Goal: Task Accomplishment & Management: Use online tool/utility

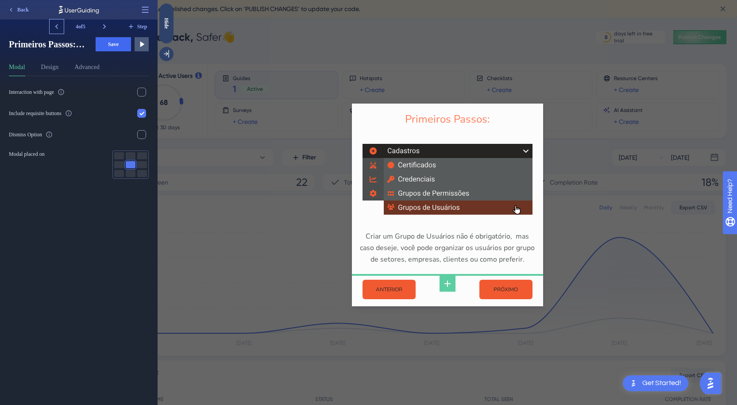
click at [56, 26] on icon at bounding box center [56, 26] width 3 height 5
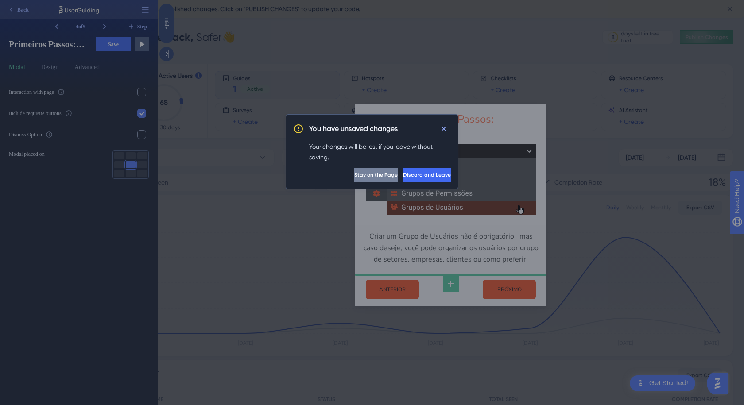
click at [354, 177] on span "Stay on the Page" at bounding box center [375, 174] width 43 height 7
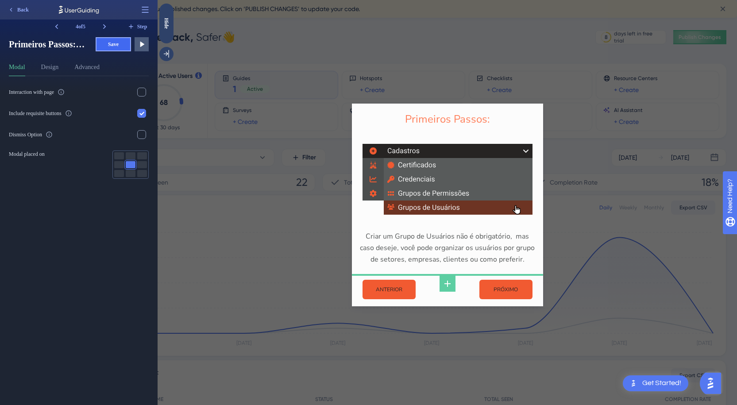
click at [113, 45] on span "Save" at bounding box center [113, 44] width 11 height 7
click at [104, 25] on icon at bounding box center [104, 26] width 3 height 5
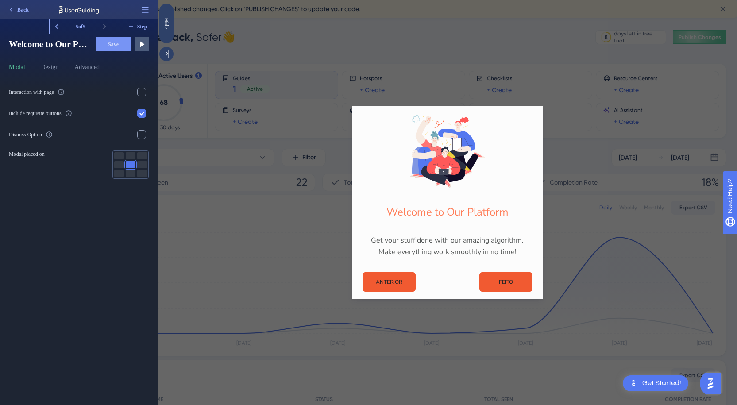
click at [57, 27] on icon at bounding box center [56, 26] width 3 height 5
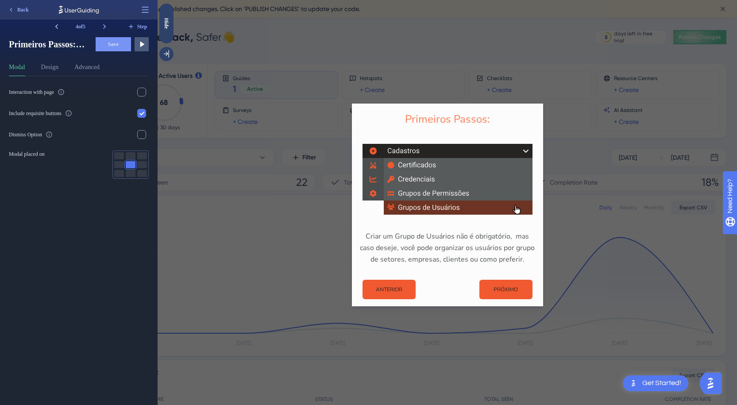
click at [57, 27] on icon at bounding box center [56, 26] width 3 height 5
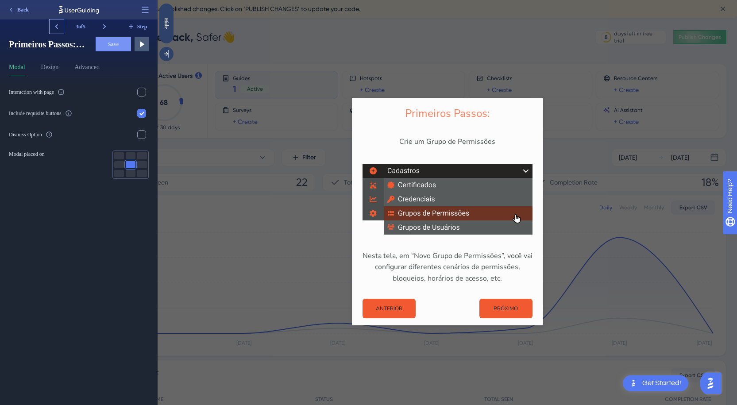
click at [57, 27] on icon at bounding box center [56, 26] width 3 height 5
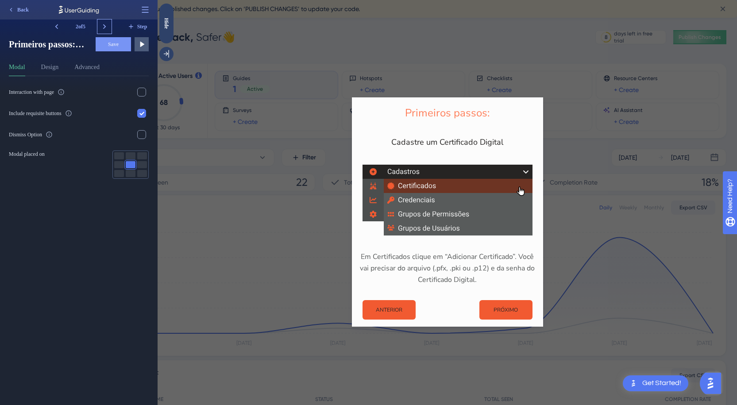
click at [101, 24] on icon at bounding box center [104, 26] width 9 height 9
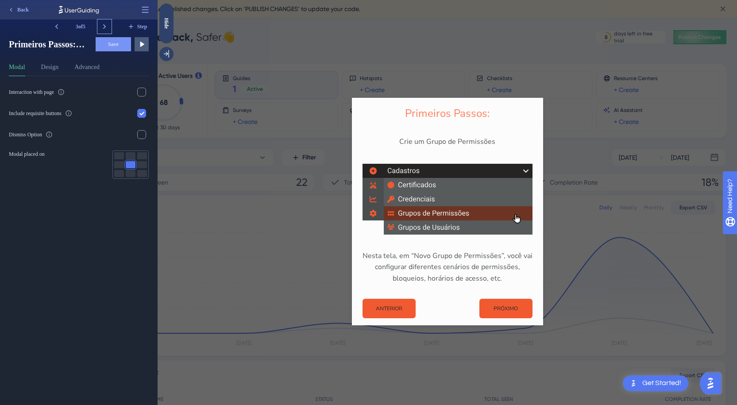
click at [101, 24] on icon at bounding box center [104, 26] width 9 height 9
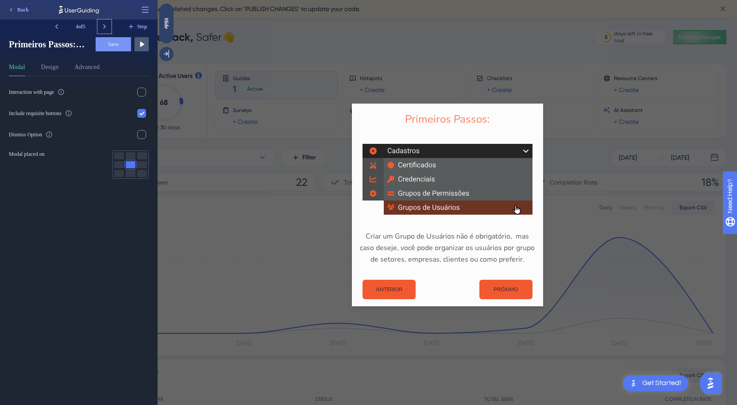
click at [101, 24] on icon at bounding box center [104, 26] width 9 height 9
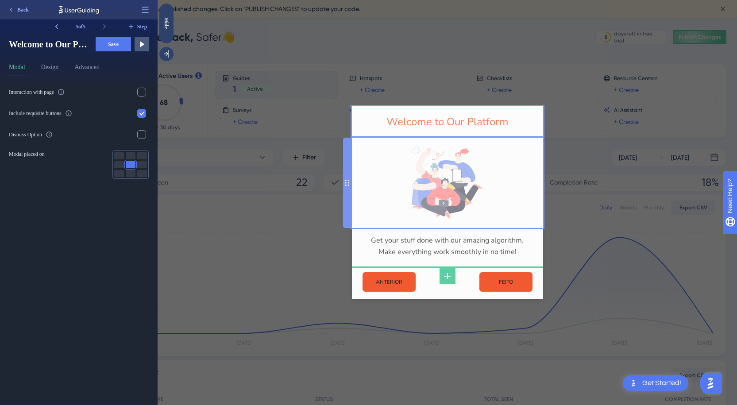
click at [444, 195] on img at bounding box center [447, 183] width 75 height 73
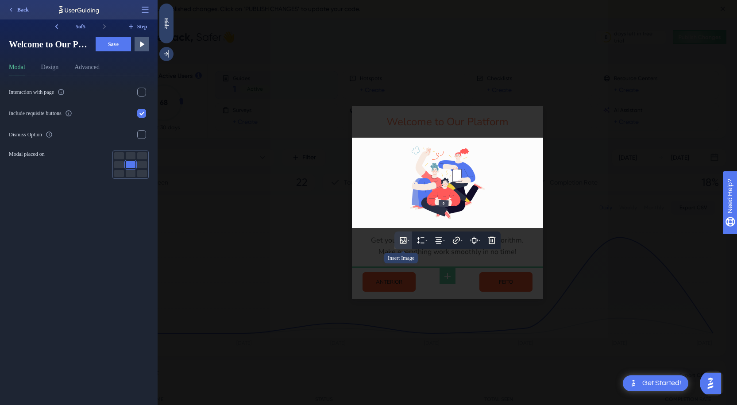
click at [402, 238] on icon at bounding box center [403, 240] width 7 height 7
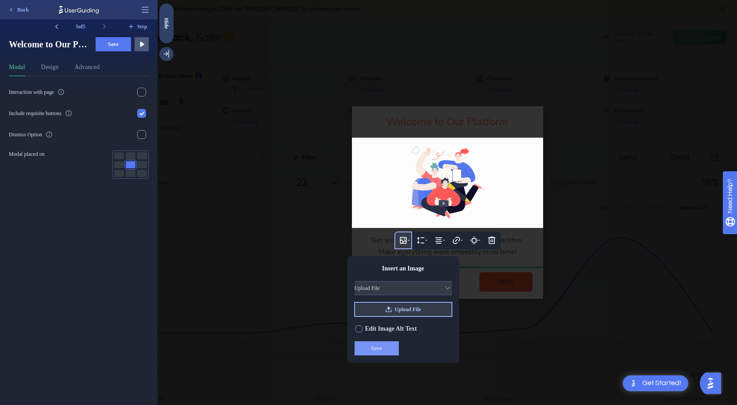
click at [401, 312] on span "Upload File" at bounding box center [408, 309] width 27 height 7
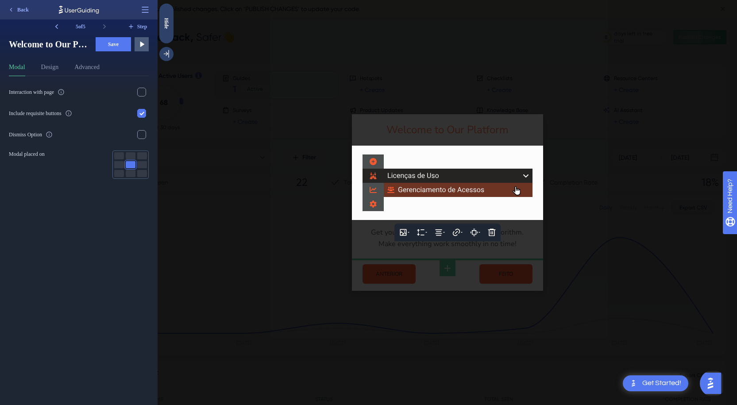
click at [443, 102] on div at bounding box center [448, 202] width 580 height 405
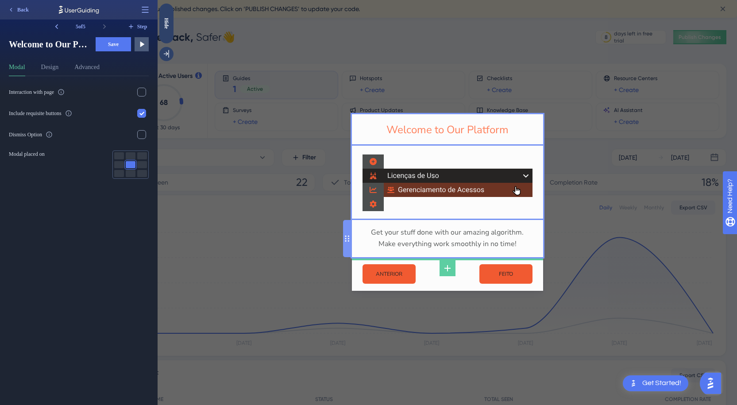
click at [447, 241] on div "Get your stuff done with our amazing algorithm. Make everything work smoothly i…" at bounding box center [447, 238] width 177 height 23
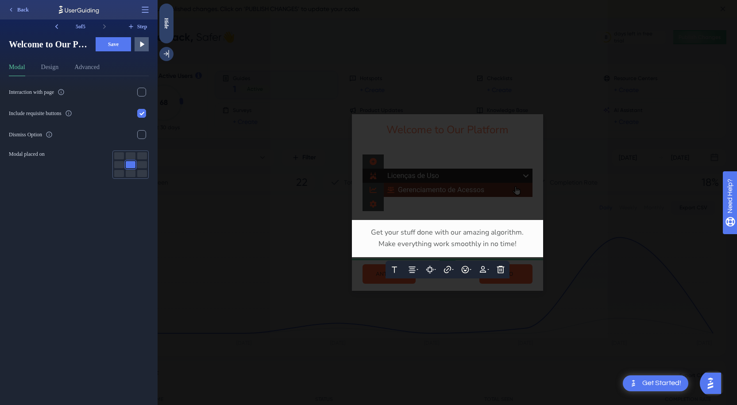
click at [448, 241] on span "Make everything work smoothly in no time!" at bounding box center [448, 244] width 138 height 10
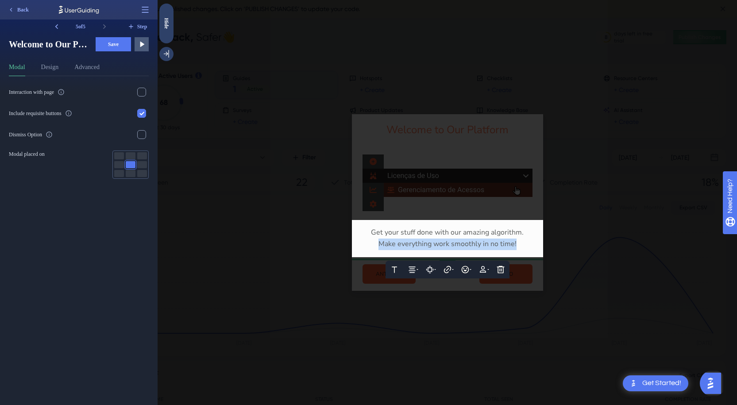
click at [448, 241] on span "Make everything work smoothly in no time!" at bounding box center [448, 244] width 138 height 10
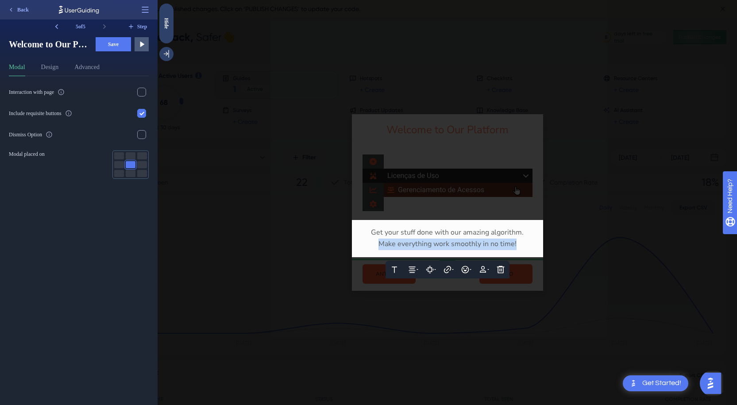
click at [518, 244] on div "Make everything work smoothly in no time!" at bounding box center [447, 245] width 177 height 12
click at [479, 233] on span "Get your stuff done with our amazing algorithm." at bounding box center [447, 233] width 153 height 10
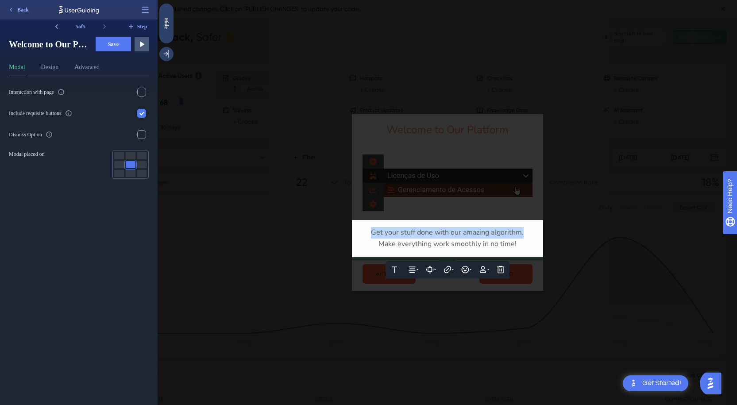
click at [479, 233] on span "Get your stuff done with our amazing algorithm." at bounding box center [447, 233] width 153 height 10
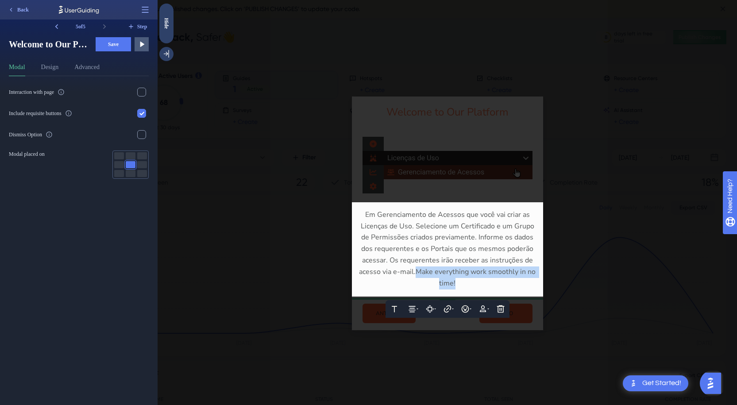
drag, startPoint x: 468, startPoint y: 286, endPoint x: 418, endPoint y: 272, distance: 51.8
click at [418, 272] on div "Em Gerenciamento de Acessos que você vai criar as Licenças de Uso. Selecione um…" at bounding box center [447, 249] width 177 height 80
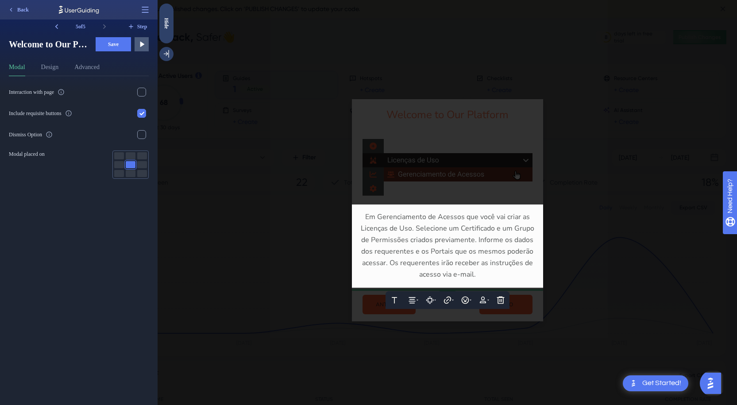
click at [510, 191] on div at bounding box center [448, 202] width 580 height 405
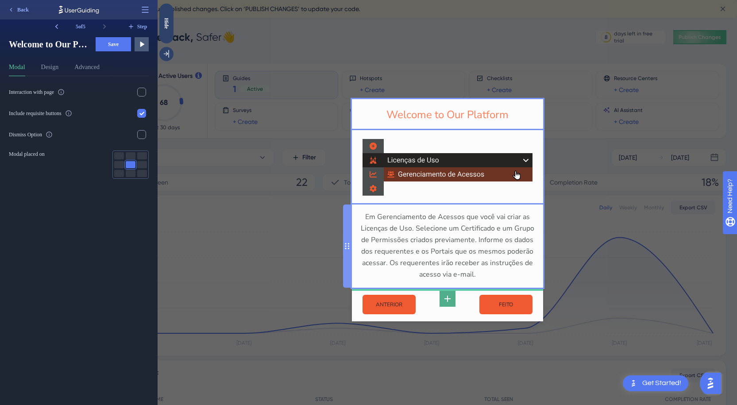
click at [445, 298] on icon at bounding box center [447, 299] width 11 height 11
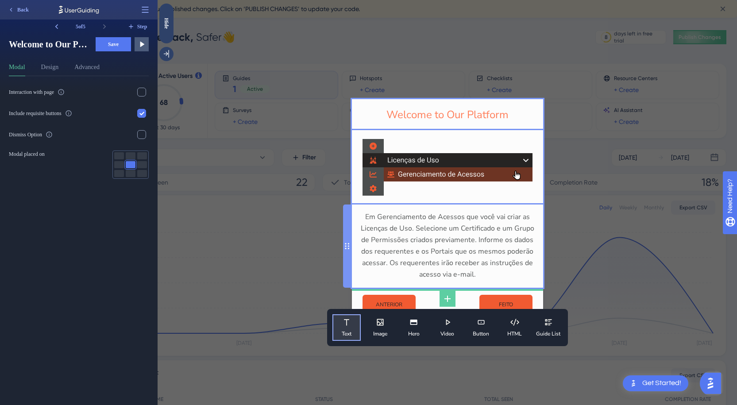
click at [344, 320] on icon at bounding box center [346, 322] width 9 height 9
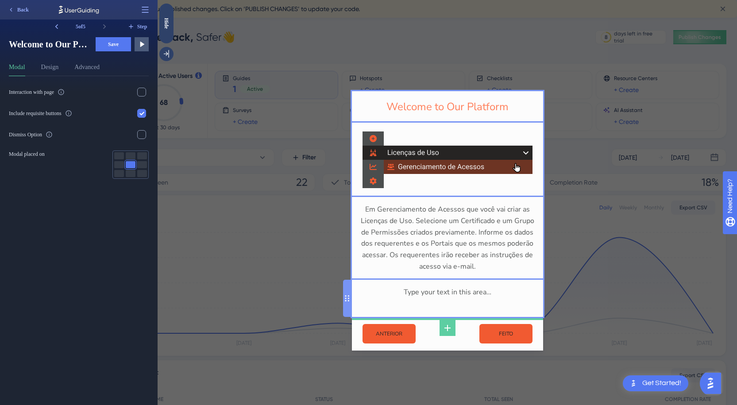
click at [401, 293] on div "Type your text in this area…" at bounding box center [447, 298] width 177 height 23
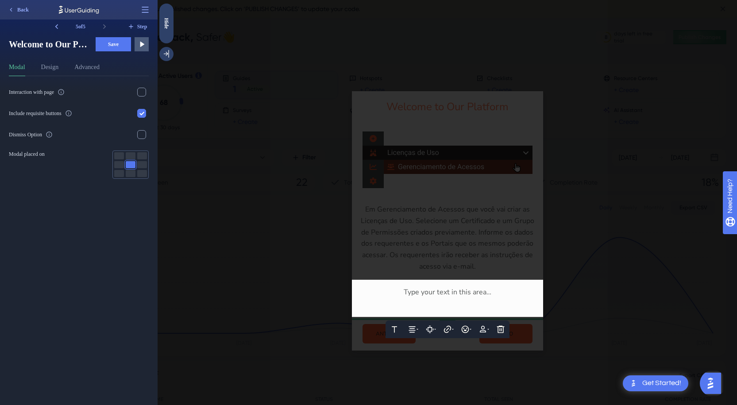
click at [401, 298] on div at bounding box center [447, 304] width 177 height 12
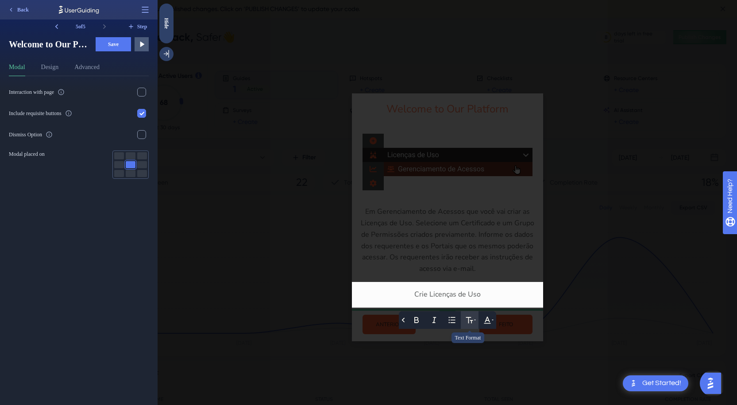
click at [470, 321] on icon at bounding box center [469, 320] width 7 height 6
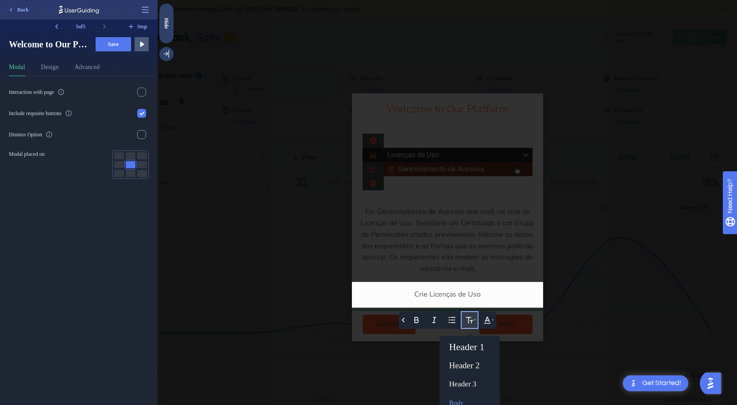
scroll to position [9, 0]
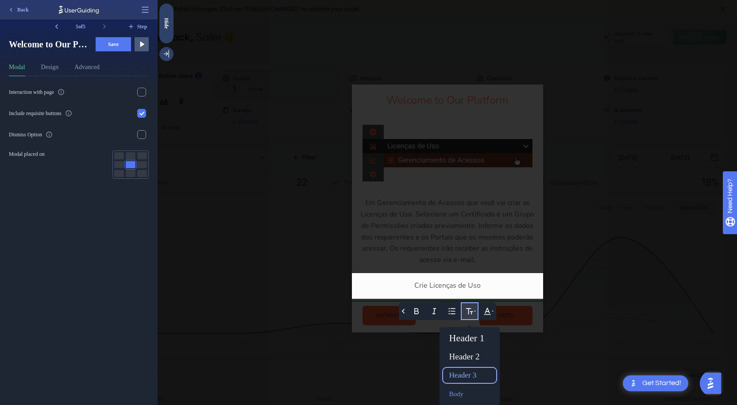
click at [467, 374] on div "Header 3" at bounding box center [470, 375] width 48 height 14
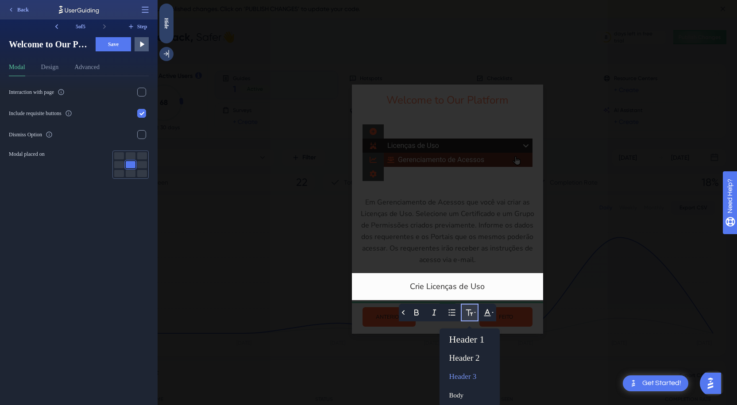
click at [511, 256] on div at bounding box center [448, 202] width 580 height 405
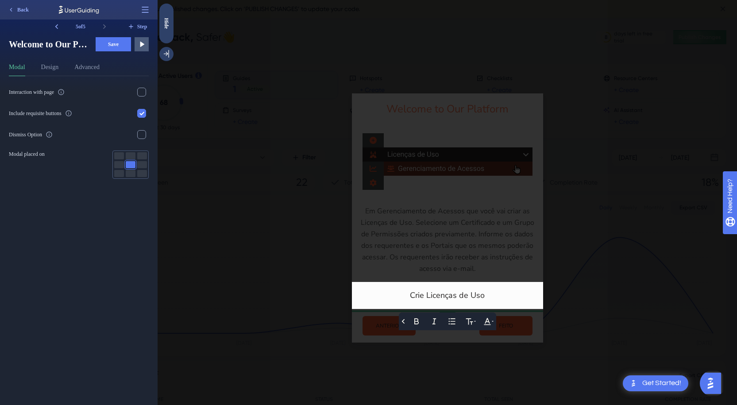
scroll to position [0, 0]
click at [578, 291] on div at bounding box center [448, 202] width 580 height 405
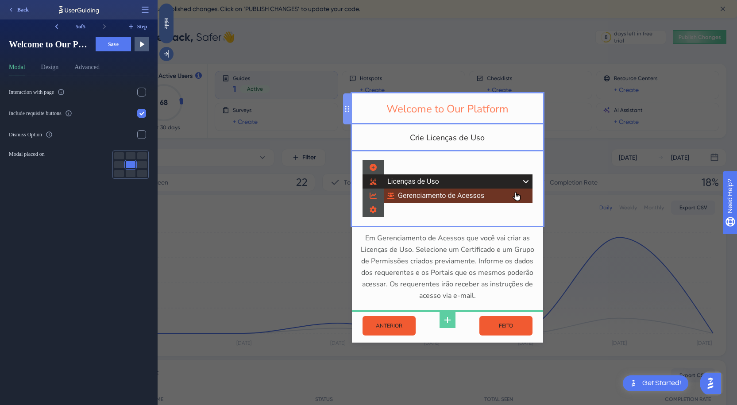
click at [457, 106] on div "Welcome to Our Platform" at bounding box center [447, 109] width 177 height 17
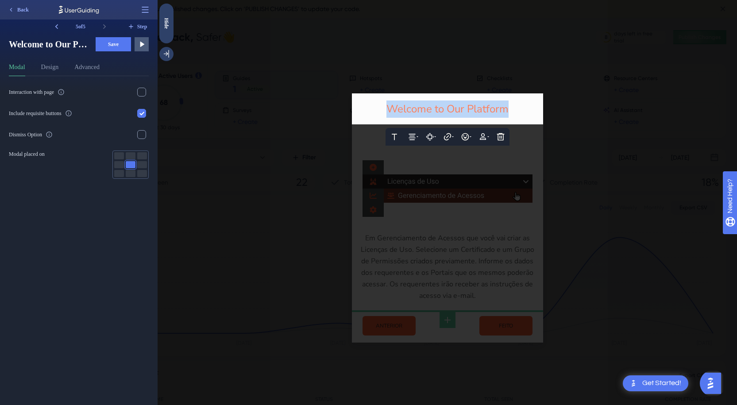
drag, startPoint x: 515, startPoint y: 110, endPoint x: 368, endPoint y: 111, distance: 147.0
click at [368, 111] on div "Welcome to Our Platform" at bounding box center [447, 109] width 177 height 17
click at [400, 72] on div at bounding box center [448, 202] width 580 height 405
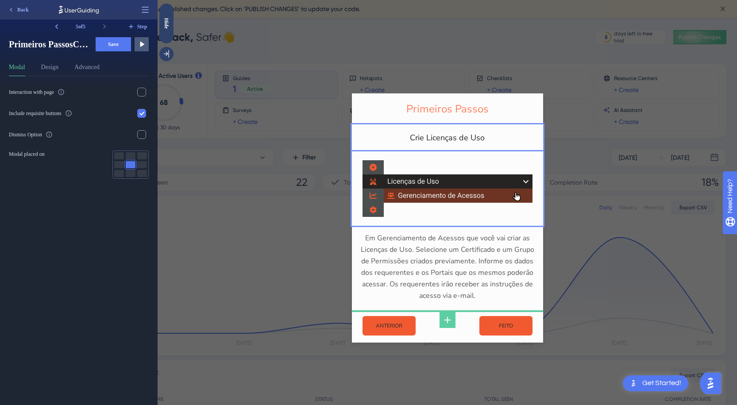
click at [400, 72] on div at bounding box center [447, 46] width 191 height 93
click at [115, 44] on span "Save" at bounding box center [113, 44] width 11 height 7
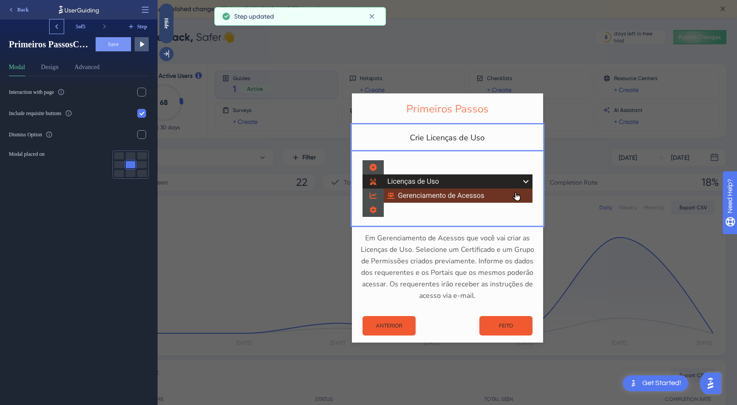
click at [54, 25] on icon at bounding box center [56, 26] width 9 height 9
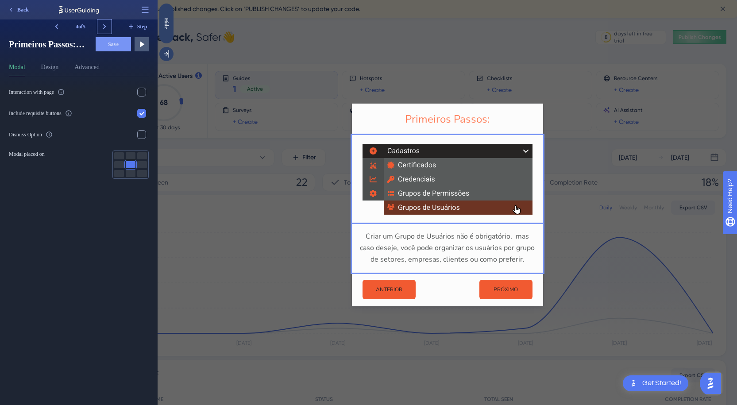
click at [103, 25] on icon at bounding box center [104, 26] width 3 height 5
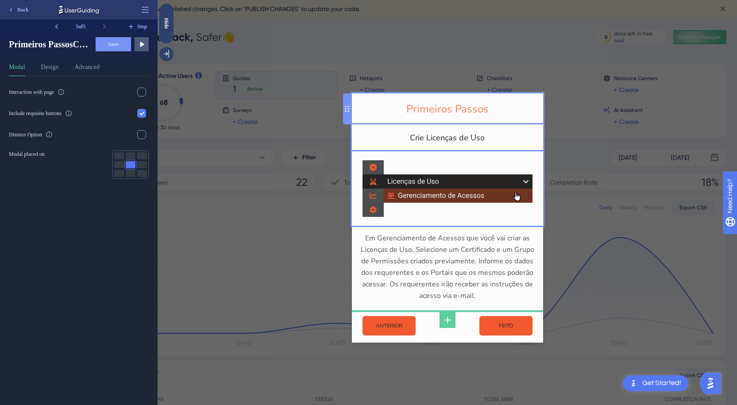
click at [477, 109] on div "Primeiros Passos" at bounding box center [447, 109] width 177 height 17
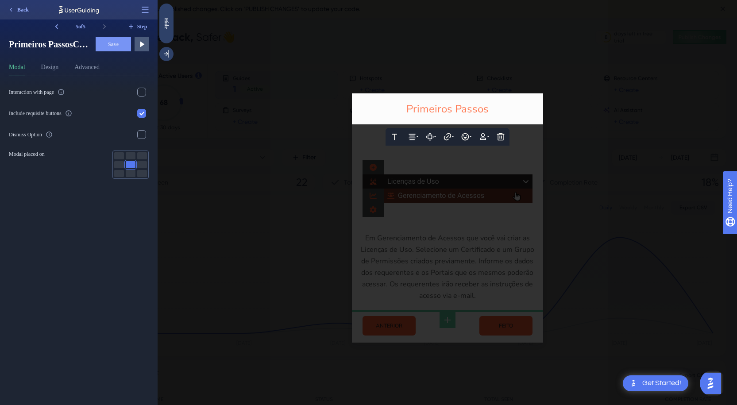
click at [488, 109] on span "Primeiros Passos" at bounding box center [447, 109] width 82 height 14
click at [455, 75] on div at bounding box center [448, 202] width 580 height 405
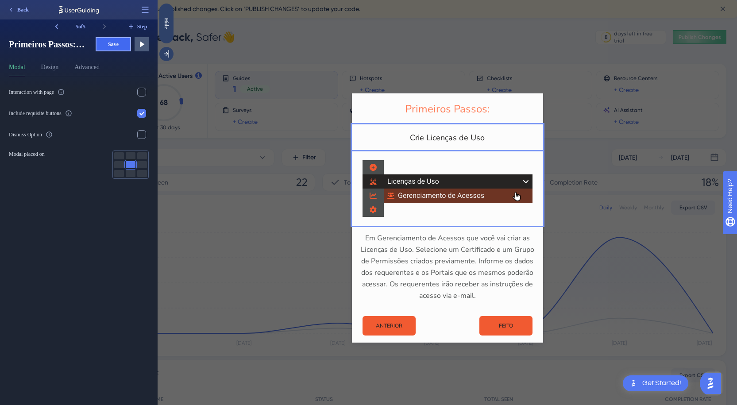
click at [111, 44] on span "Save" at bounding box center [113, 44] width 11 height 7
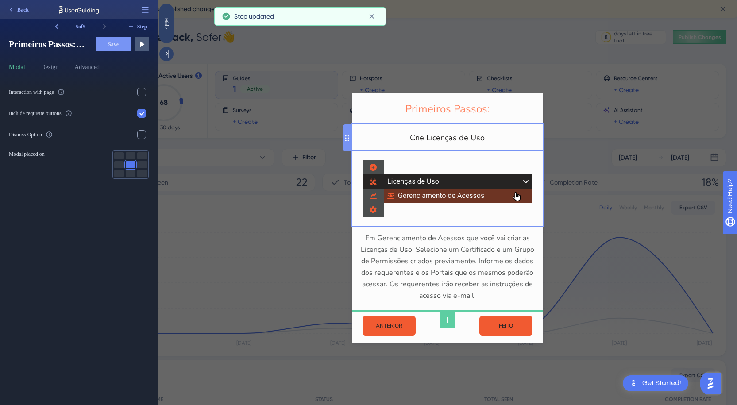
click at [453, 141] on div "Crie Licenças de Uso" at bounding box center [447, 138] width 177 height 13
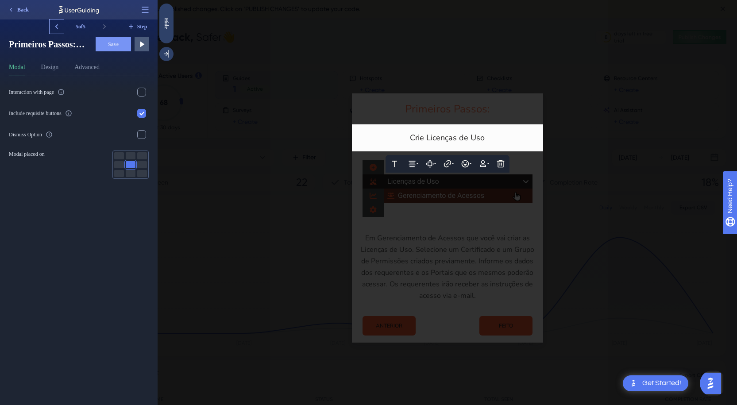
click at [59, 24] on icon at bounding box center [56, 26] width 9 height 9
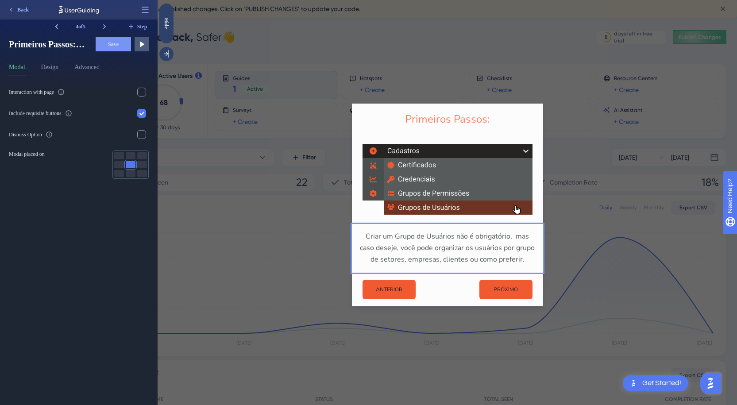
click at [59, 24] on icon at bounding box center [56, 26] width 9 height 9
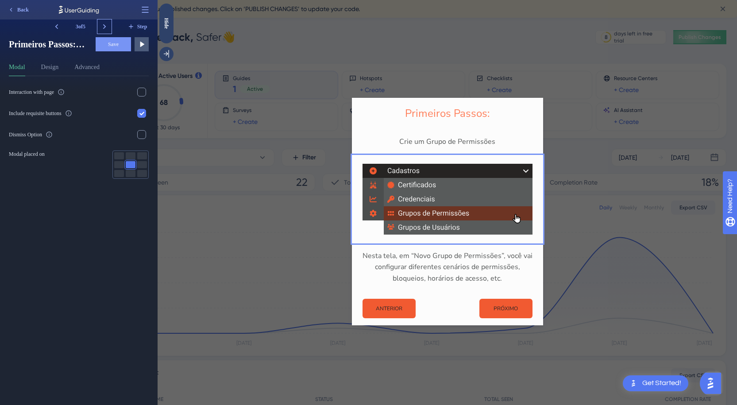
click at [103, 27] on icon at bounding box center [104, 26] width 9 height 9
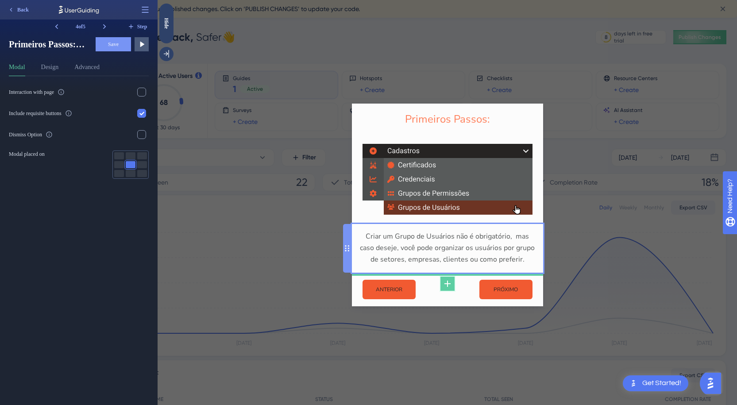
click at [452, 285] on icon at bounding box center [447, 284] width 11 height 11
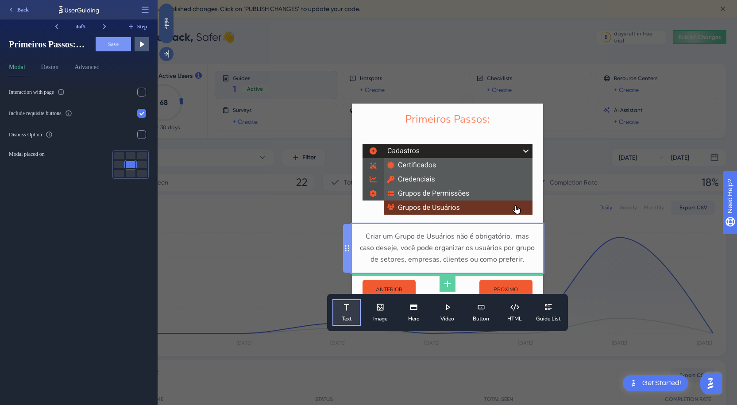
click at [349, 314] on button "Text" at bounding box center [347, 312] width 28 height 27
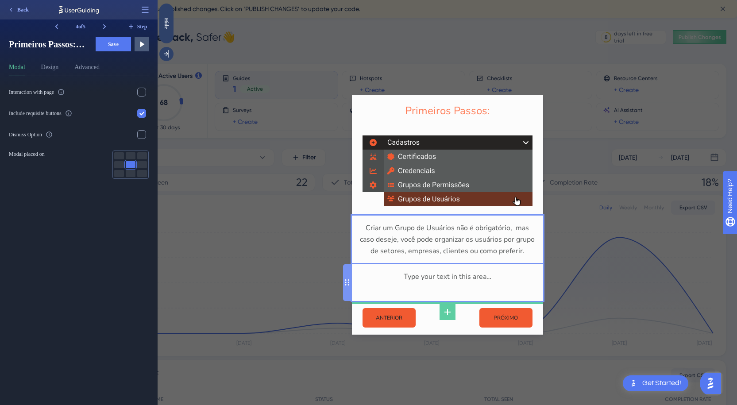
click at [436, 282] on div "Type your text in this area…" at bounding box center [447, 282] width 177 height 23
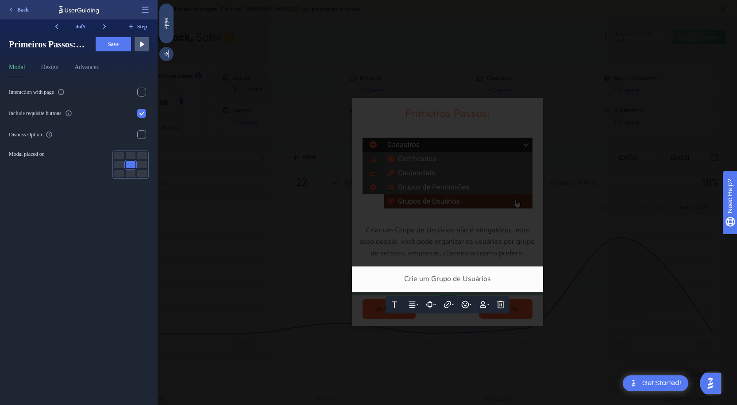
click at [558, 277] on div at bounding box center [448, 202] width 580 height 405
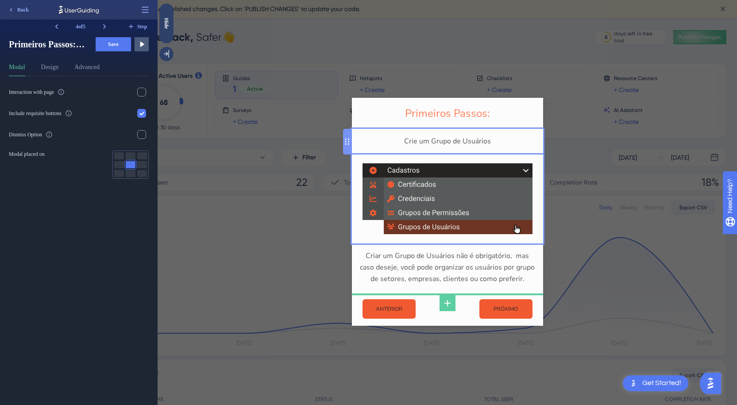
click at [468, 144] on div "Crie um Grupo de Usuários" at bounding box center [447, 142] width 177 height 12
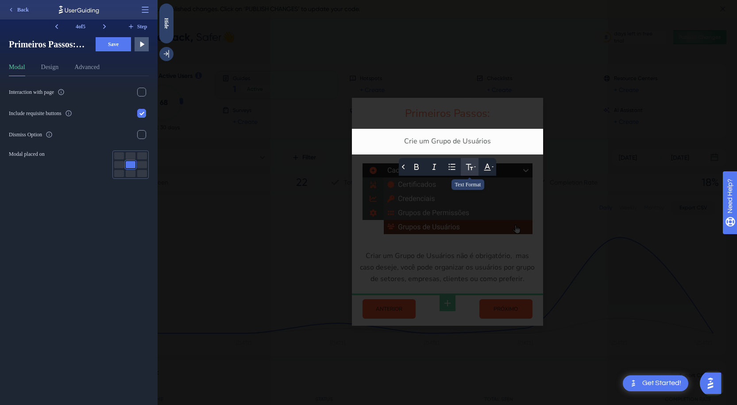
click at [472, 170] on icon at bounding box center [469, 167] width 7 height 6
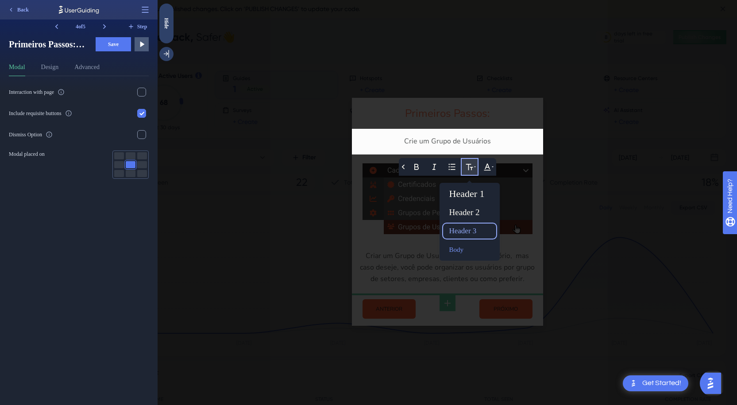
click at [482, 232] on div "Header 3" at bounding box center [470, 231] width 48 height 14
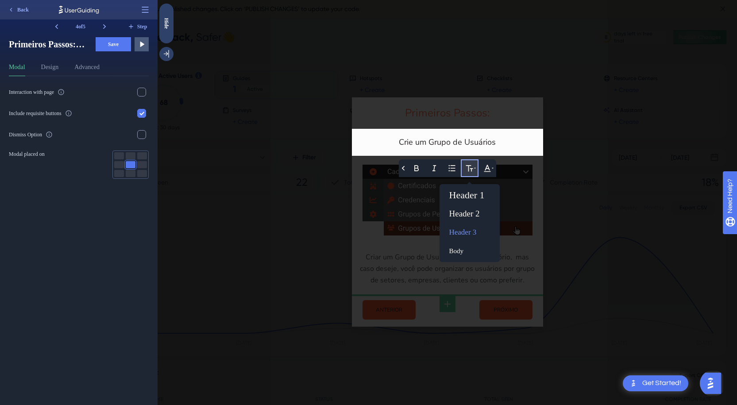
click at [591, 136] on div at bounding box center [448, 202] width 580 height 405
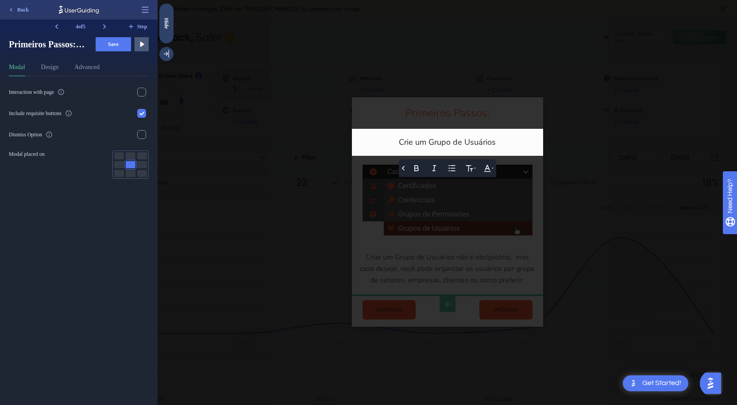
click at [591, 136] on div at bounding box center [448, 202] width 580 height 405
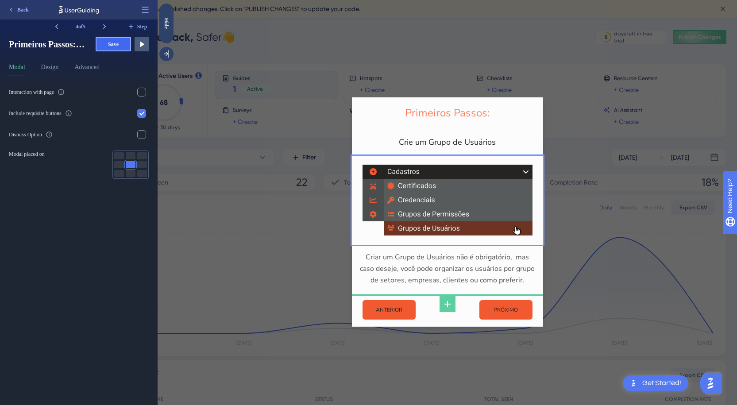
click at [112, 43] on span "Save" at bounding box center [113, 44] width 11 height 7
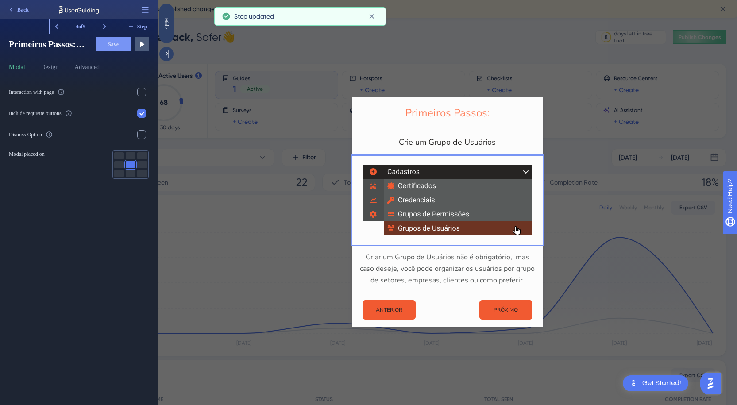
click at [54, 25] on icon at bounding box center [56, 26] width 9 height 9
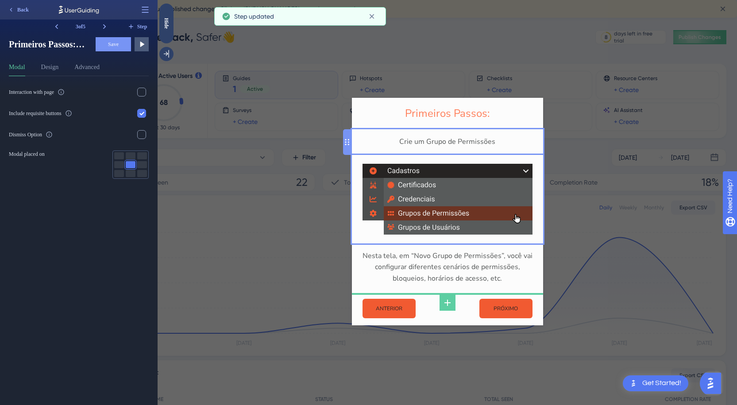
click at [478, 150] on div "Crie um Grupo de Permissões" at bounding box center [447, 142] width 191 height 26
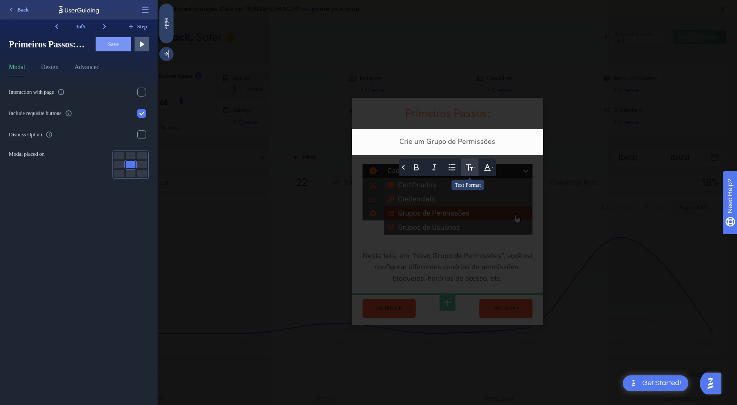
click at [468, 167] on icon at bounding box center [469, 167] width 7 height 6
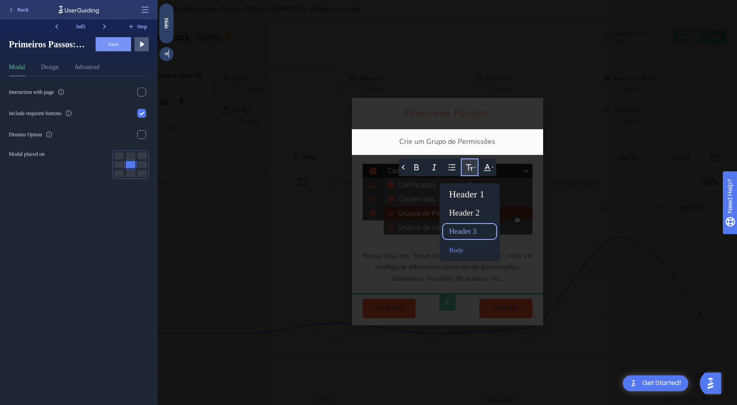
click at [473, 232] on div "Header 3" at bounding box center [470, 231] width 48 height 14
click at [308, 140] on div at bounding box center [448, 202] width 580 height 405
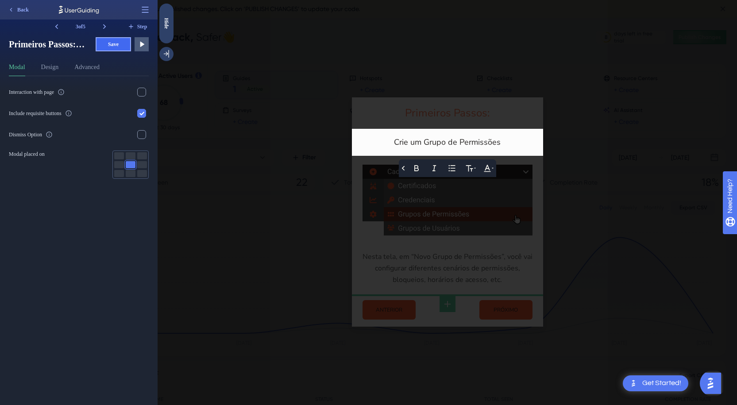
click at [115, 46] on span "Save" at bounding box center [113, 44] width 11 height 7
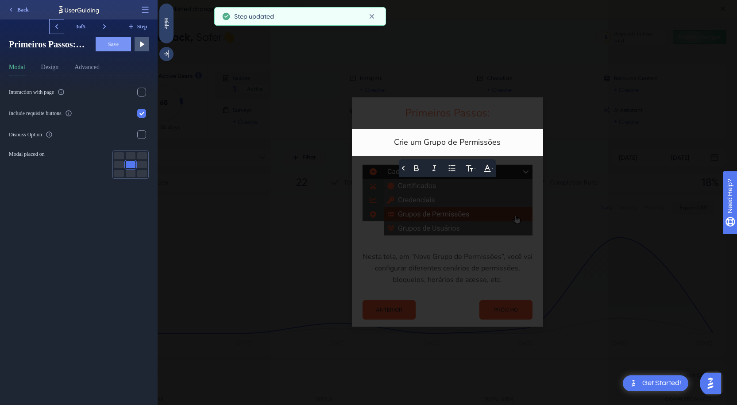
click at [59, 27] on icon at bounding box center [56, 26] width 9 height 9
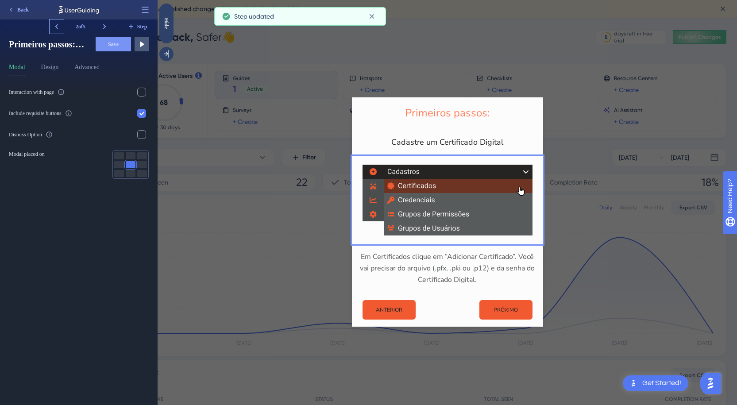
click at [59, 27] on icon at bounding box center [56, 26] width 9 height 9
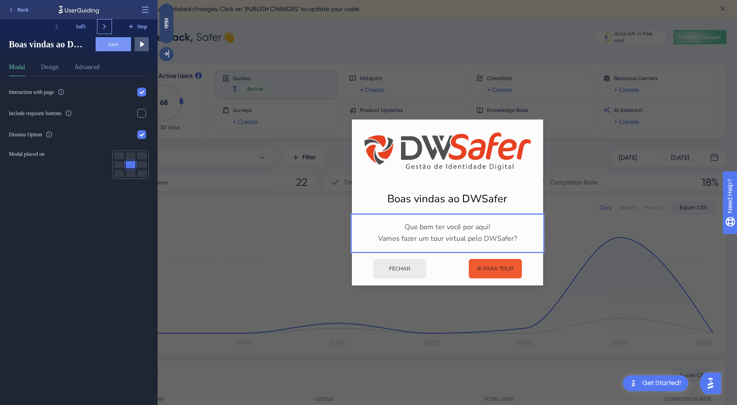
click at [108, 27] on icon at bounding box center [104, 26] width 9 height 9
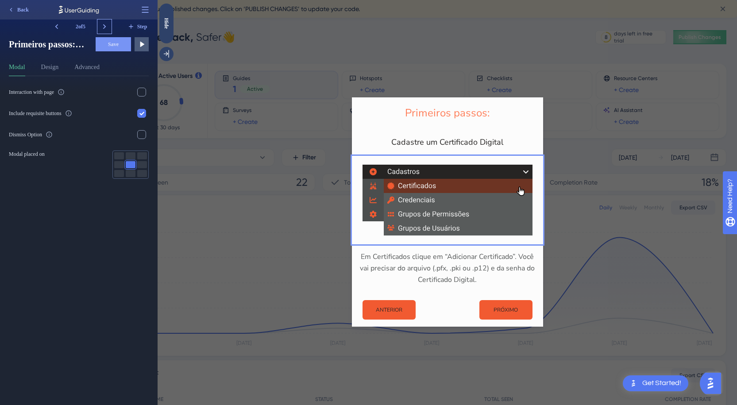
click at [108, 27] on icon at bounding box center [104, 26] width 9 height 9
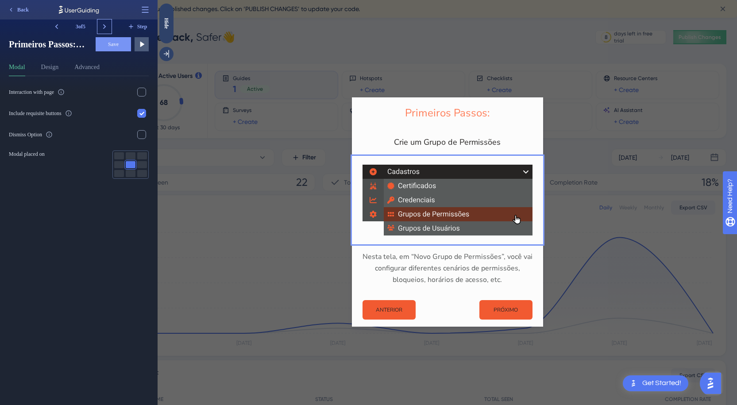
click at [108, 27] on icon at bounding box center [104, 26] width 9 height 9
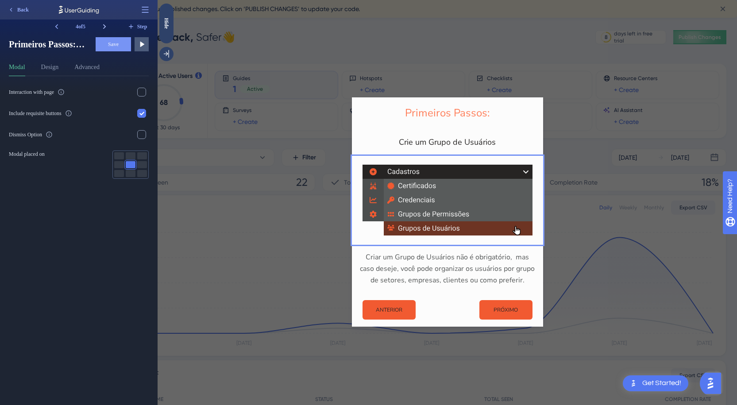
click at [108, 27] on icon at bounding box center [104, 26] width 9 height 9
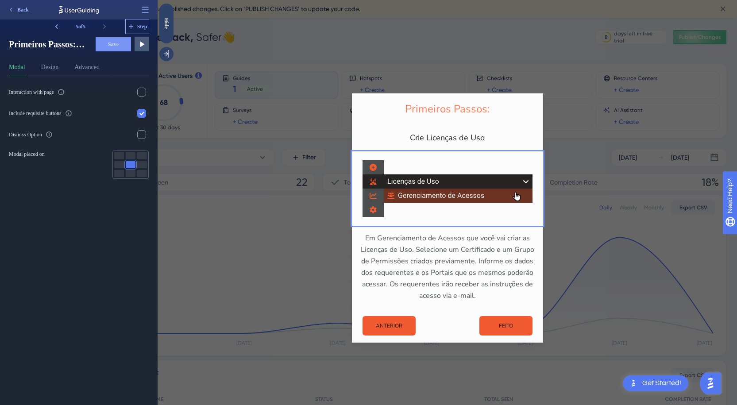
click at [136, 23] on button "Step" at bounding box center [137, 26] width 23 height 14
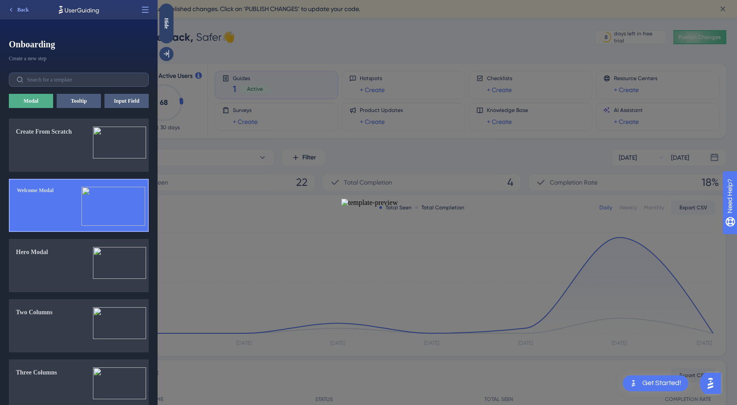
click at [115, 201] on img at bounding box center [113, 206] width 64 height 39
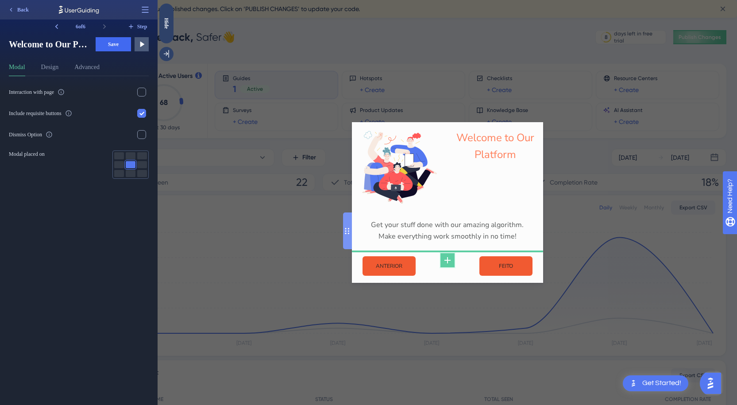
click at [447, 262] on icon at bounding box center [448, 260] width 6 height 6
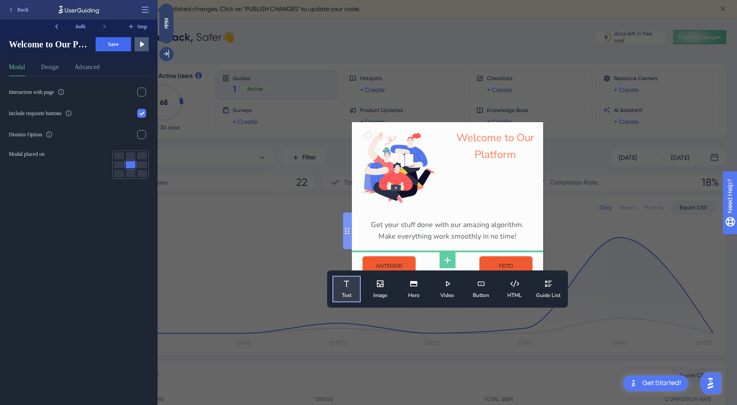
click at [348, 292] on span "Text" at bounding box center [347, 295] width 10 height 7
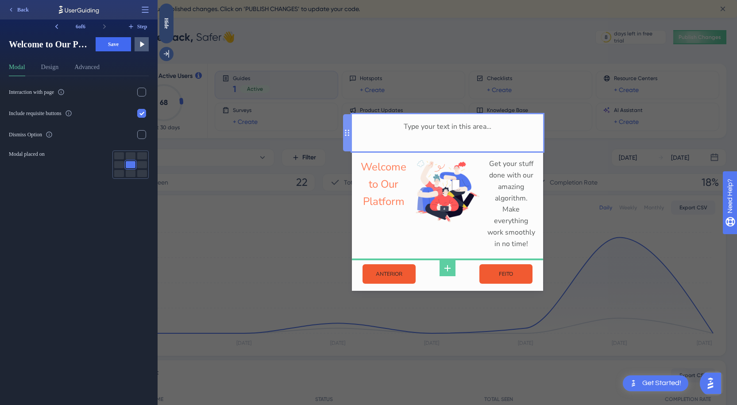
click at [425, 135] on div "Type your text in this area…" at bounding box center [447, 132] width 177 height 23
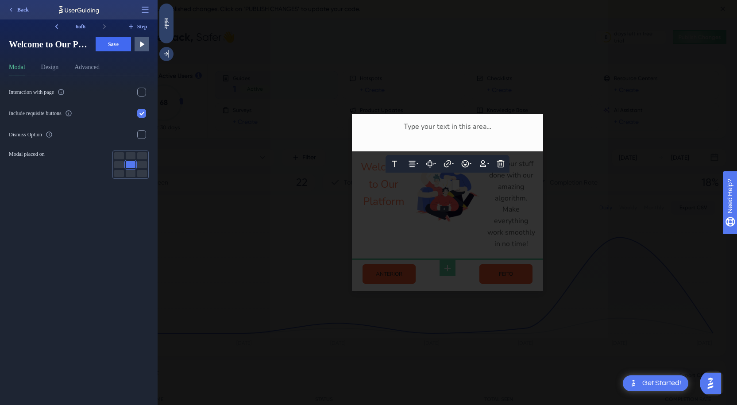
drag, startPoint x: 384, startPoint y: 201, endPoint x: 383, endPoint y: 195, distance: 5.4
click at [383, 195] on div at bounding box center [448, 202] width 580 height 405
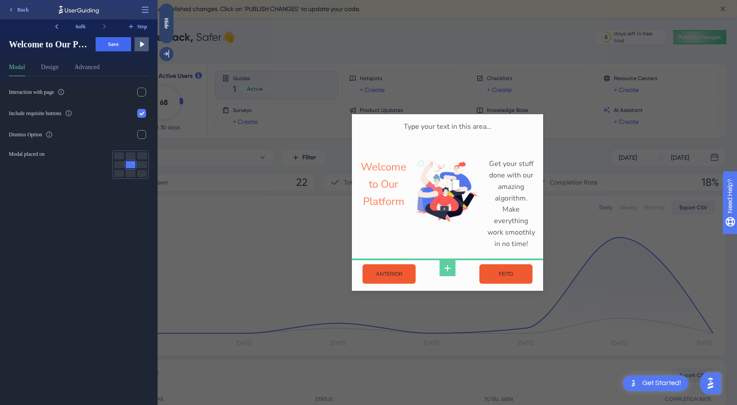
click at [390, 104] on div at bounding box center [447, 61] width 191 height 106
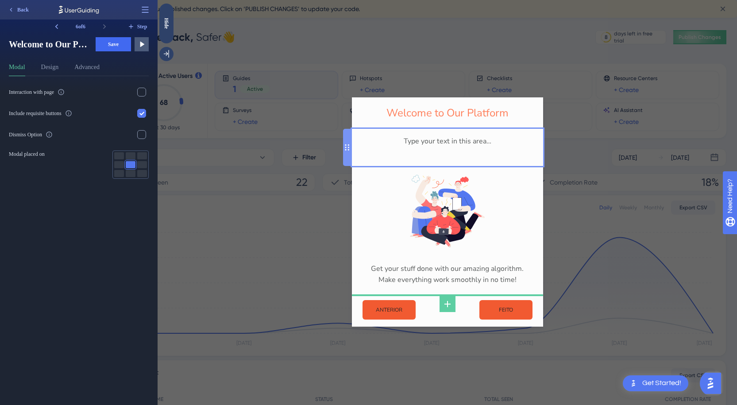
click at [412, 144] on div "Type your text in this area…" at bounding box center [447, 147] width 177 height 23
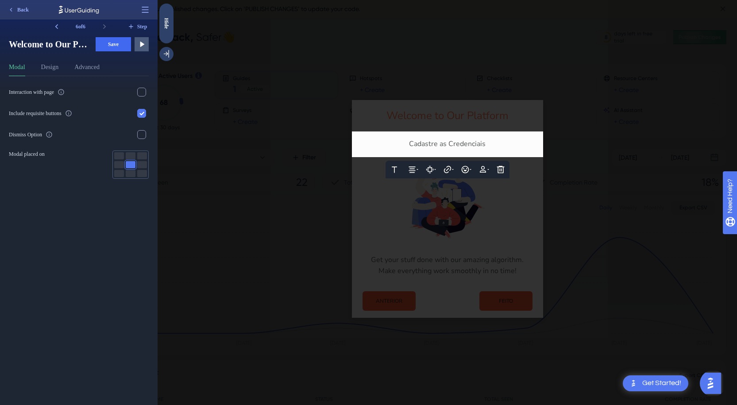
click at [604, 140] on div at bounding box center [448, 202] width 580 height 405
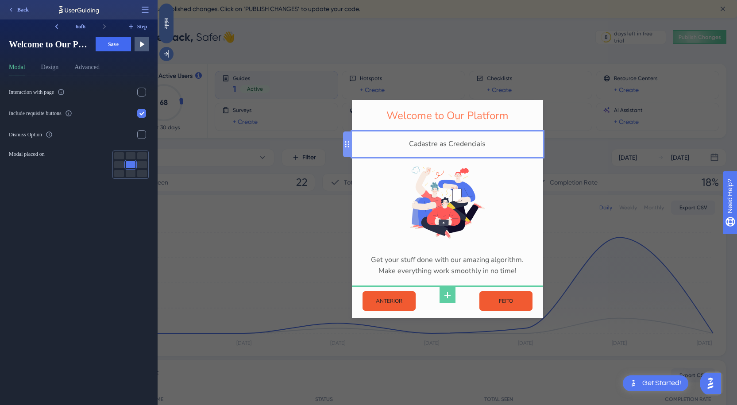
click at [486, 146] on div "Cadastre as Credenciais" at bounding box center [447, 145] width 177 height 12
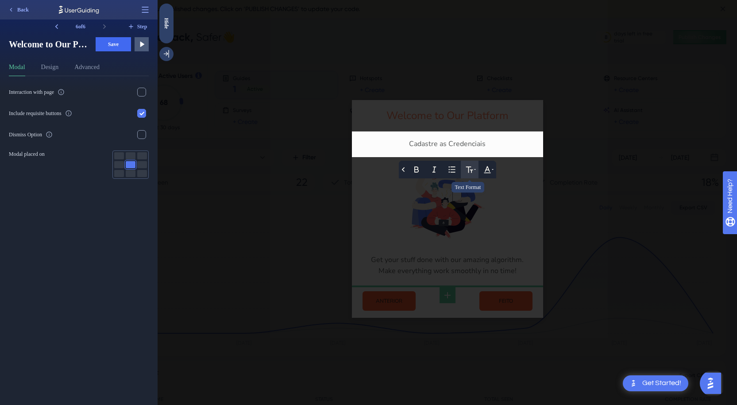
click at [467, 165] on icon at bounding box center [469, 169] width 9 height 9
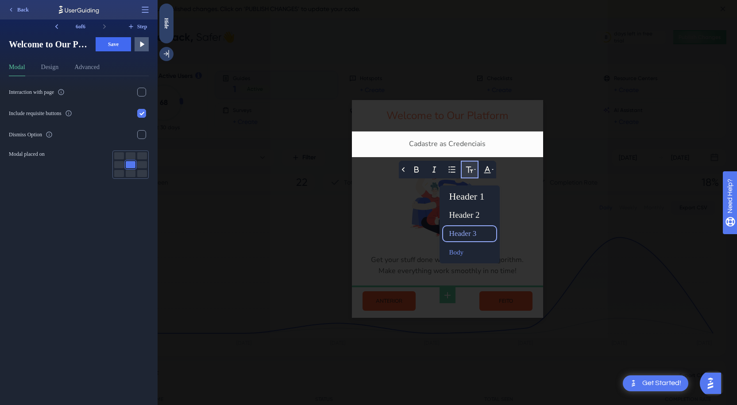
click at [469, 234] on div "Header 3" at bounding box center [470, 234] width 48 height 14
click at [593, 133] on div at bounding box center [448, 202] width 580 height 405
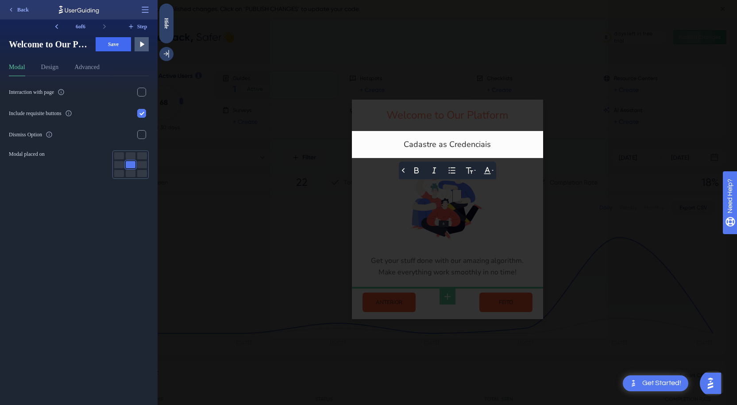
click at [498, 112] on div at bounding box center [448, 202] width 580 height 405
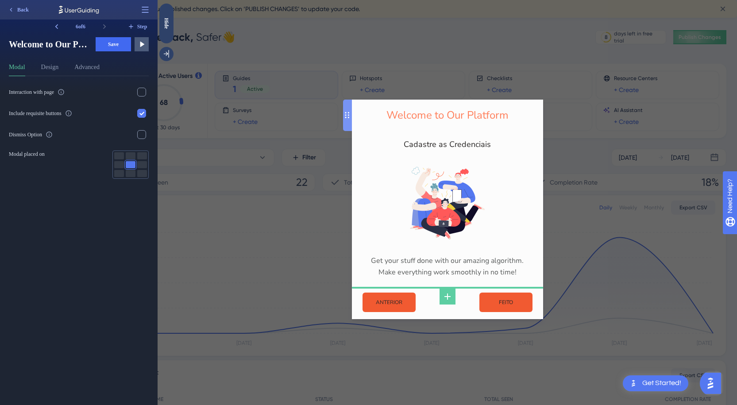
click at [498, 112] on div "Welcome to Our Platform" at bounding box center [447, 115] width 177 height 17
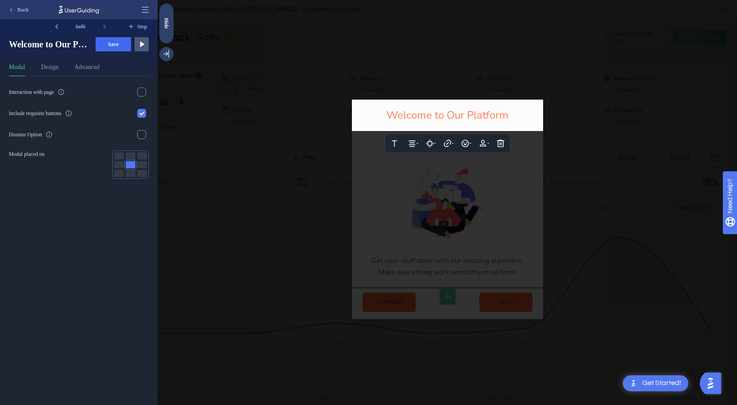
click at [498, 112] on span "Welcome to Our Platform" at bounding box center [448, 115] width 122 height 14
click at [580, 124] on div at bounding box center [448, 202] width 580 height 405
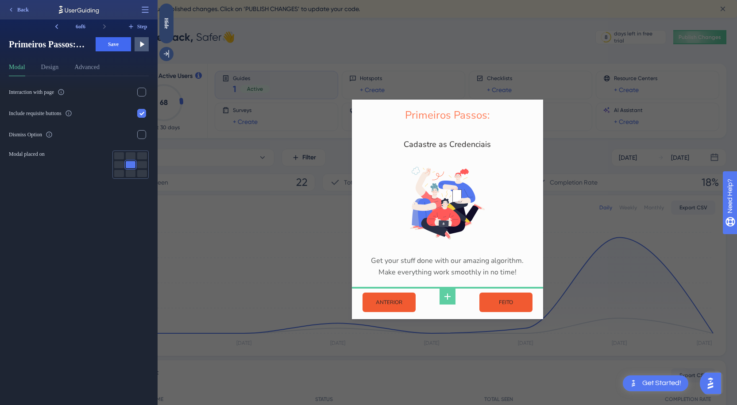
click at [580, 124] on div "Primeiros Passos: Cadastre as Credenciais Get your stuff done with our amazing …" at bounding box center [448, 202] width 580 height 405
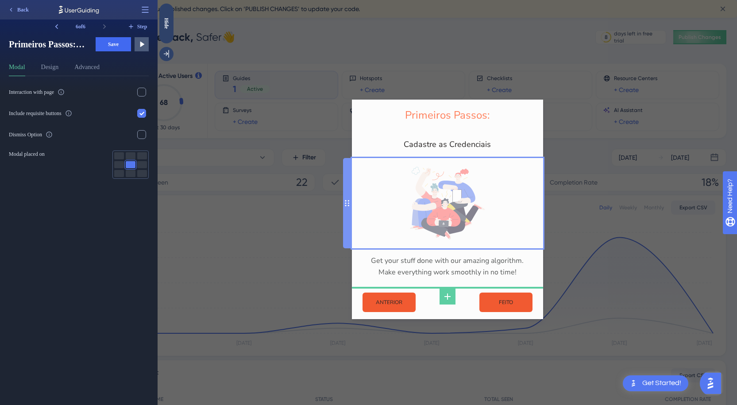
click at [462, 226] on img at bounding box center [447, 203] width 75 height 73
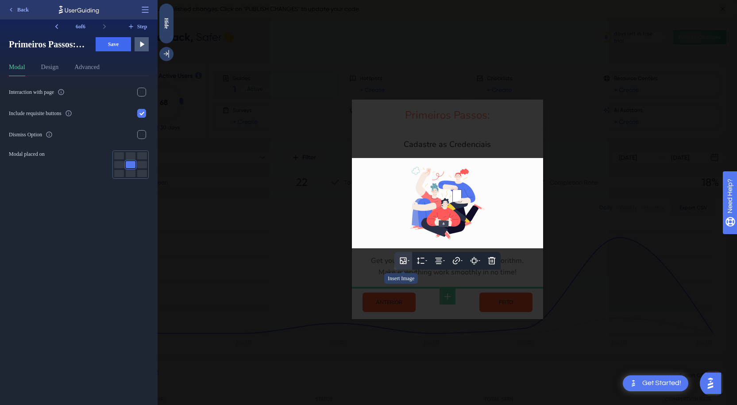
click at [403, 260] on icon at bounding box center [403, 260] width 9 height 9
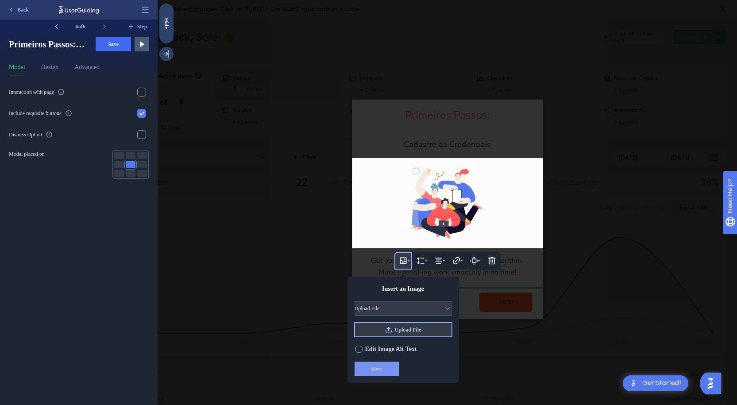
click at [401, 328] on span "Upload File" at bounding box center [408, 329] width 27 height 7
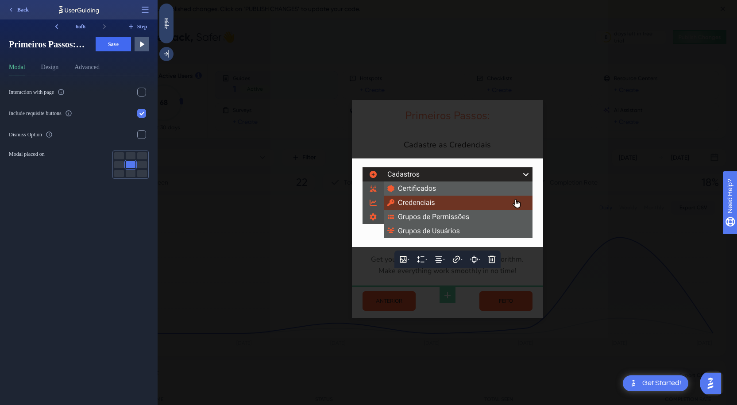
click at [269, 180] on div at bounding box center [448, 202] width 580 height 405
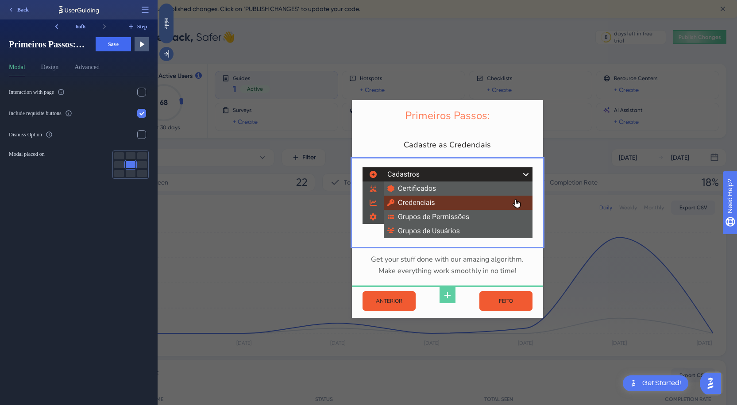
click at [569, 231] on div "Primeiros Passos: Cadastre as Credenciais Get your stuff done with our amazing …" at bounding box center [448, 202] width 580 height 405
click at [472, 269] on div "Get your stuff done with our amazing algorithm. Make everything work smoothly i…" at bounding box center [447, 265] width 177 height 23
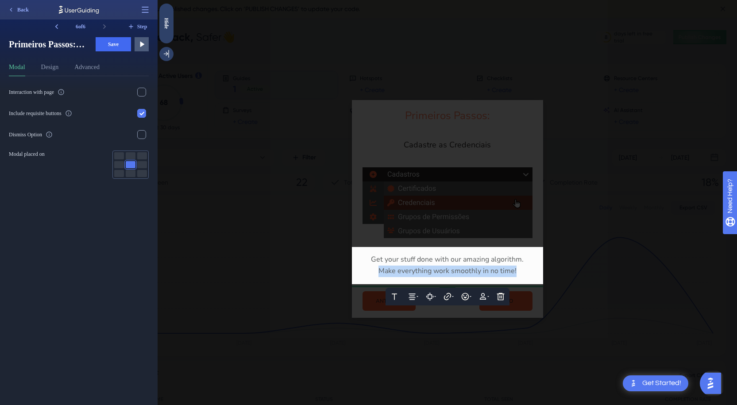
click at [472, 269] on span "Make everything work smoothly in no time!" at bounding box center [448, 271] width 138 height 10
click at [522, 274] on div "Make everything work smoothly in no time!" at bounding box center [447, 272] width 177 height 12
drag, startPoint x: 519, startPoint y: 273, endPoint x: 344, endPoint y: 255, distance: 175.4
click at [352, 255] on div "Text Alignment Paddings Hyperlink Emojis Personalization Delete Get your stuff …" at bounding box center [447, 265] width 191 height 37
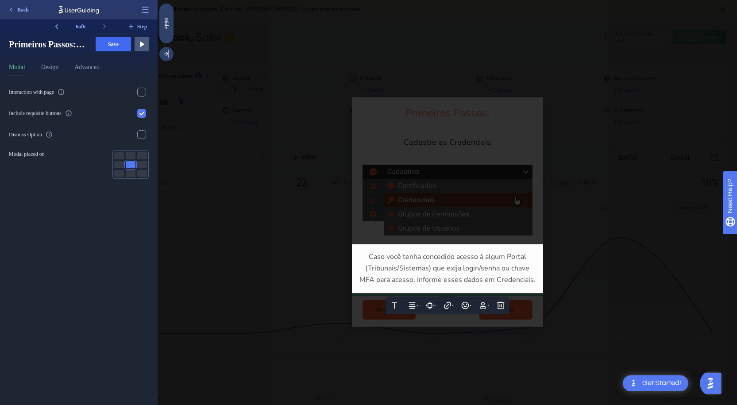
click at [469, 366] on div at bounding box center [448, 202] width 580 height 405
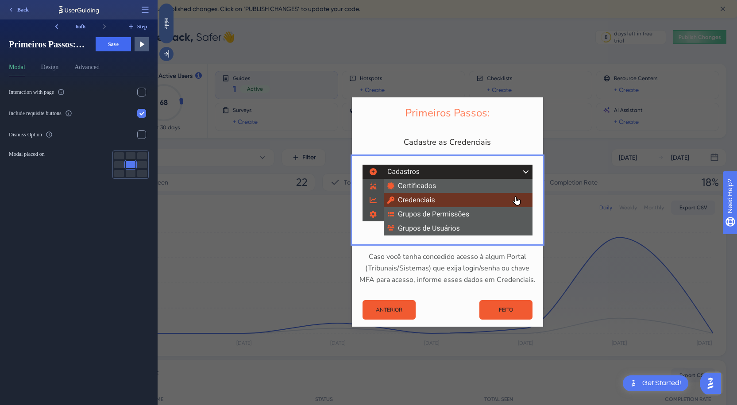
click at [469, 366] on div at bounding box center [447, 356] width 191 height 97
click at [119, 43] on span "Save" at bounding box center [113, 44] width 11 height 7
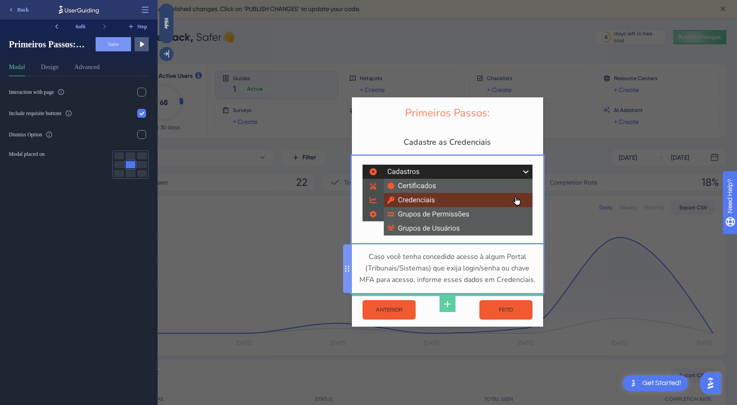
click at [418, 279] on div "Caso você tenha concedido acesso à algum Portal (Tribunais/Sistemas) que exija …" at bounding box center [447, 268] width 177 height 35
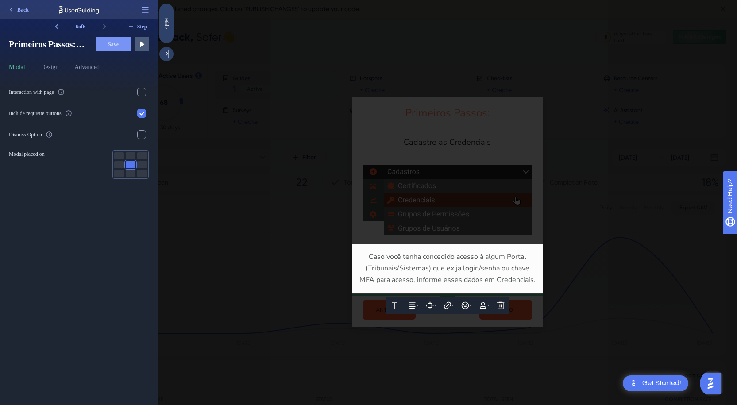
click at [416, 279] on span "Caso você tenha concedido acesso à algum Portal (Tribunais/Sistemas) que exija …" at bounding box center [448, 268] width 176 height 33
click at [575, 254] on div at bounding box center [448, 202] width 580 height 405
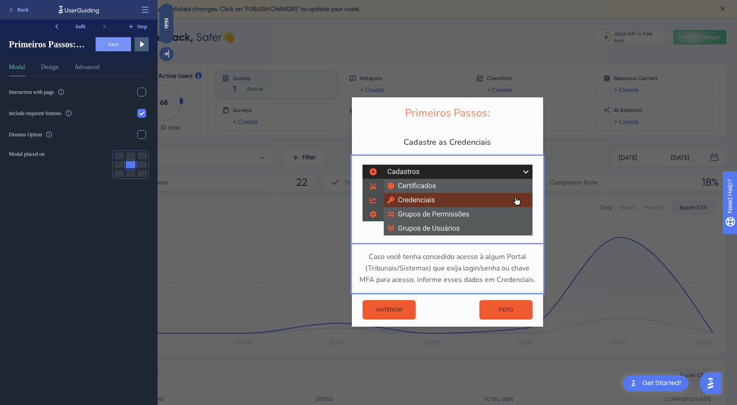
click at [573, 253] on div "Primeiros Passos: Cadastre as Credenciais Caso você tenha concedido acesso à al…" at bounding box center [448, 202] width 580 height 405
click at [137, 25] on span "Step" at bounding box center [142, 26] width 10 height 7
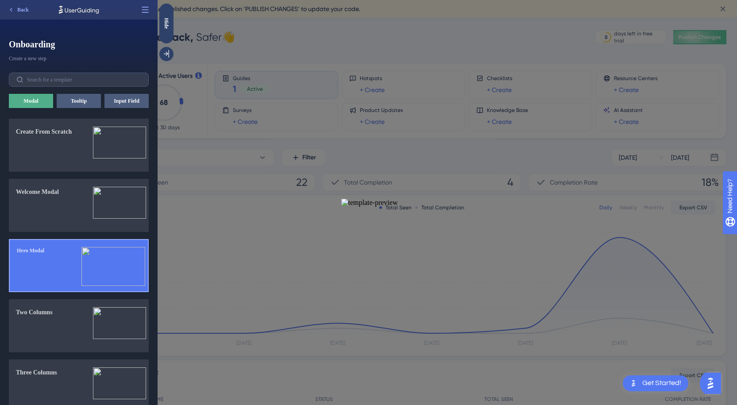
click at [126, 261] on img at bounding box center [113, 266] width 64 height 39
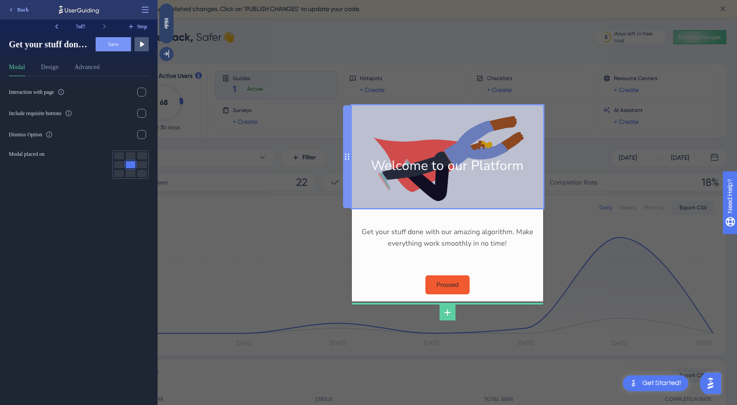
click at [478, 187] on div "Welcome to our Platform" at bounding box center [447, 156] width 177 height 89
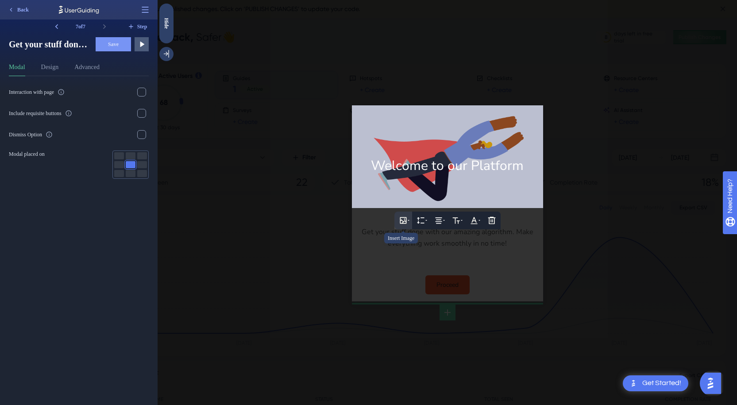
click at [402, 221] on icon at bounding box center [403, 220] width 7 height 7
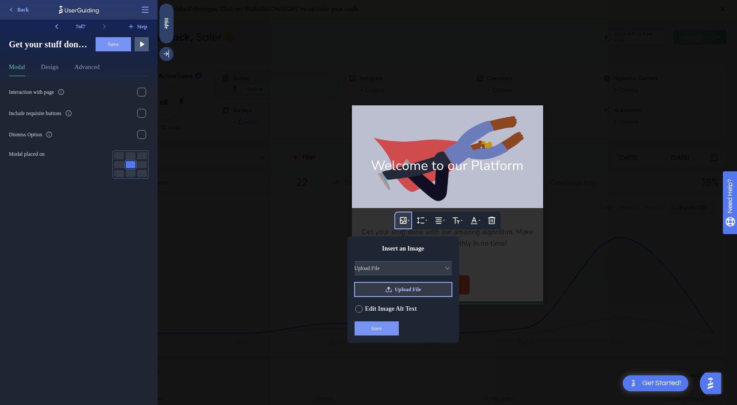
click at [410, 290] on span "Upload File" at bounding box center [408, 289] width 27 height 7
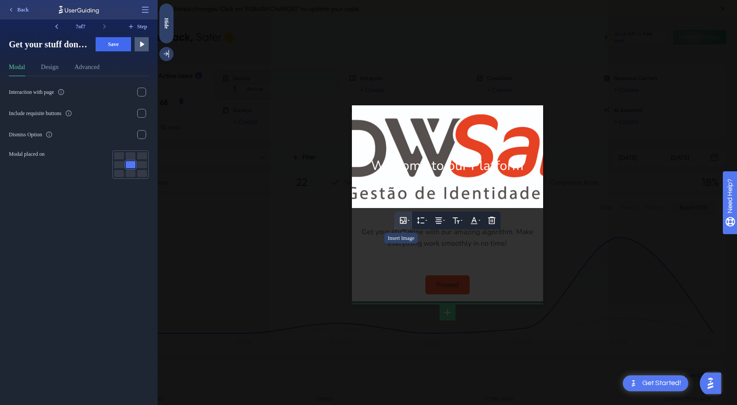
click at [405, 221] on icon at bounding box center [403, 220] width 7 height 7
click at [449, 130] on div at bounding box center [447, 123] width 177 height 22
click at [524, 214] on div at bounding box center [448, 202] width 580 height 405
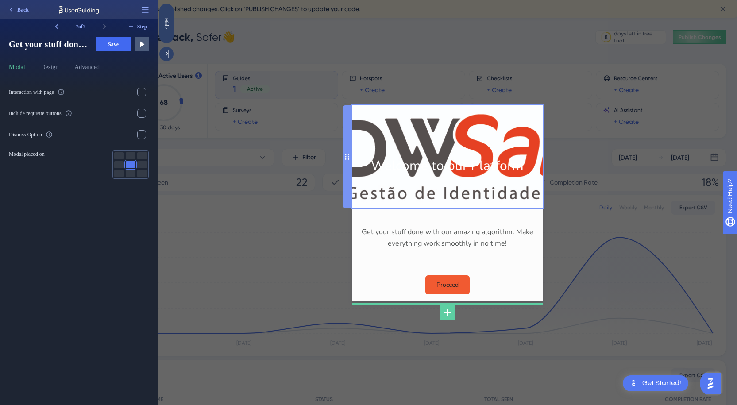
click at [475, 138] on div "Welcome to our Platform" at bounding box center [447, 156] width 177 height 89
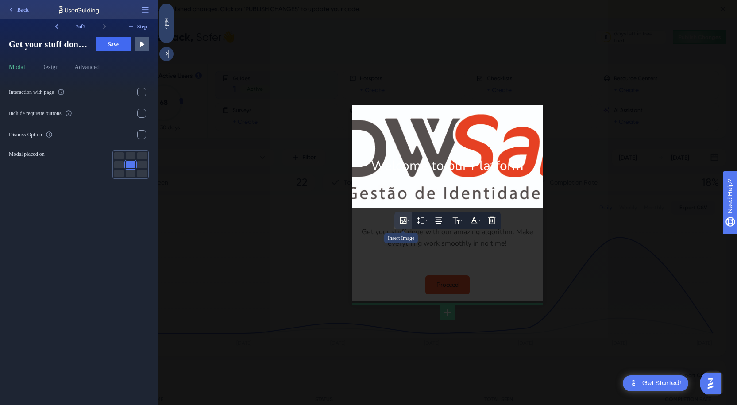
click at [406, 220] on icon at bounding box center [403, 220] width 7 height 7
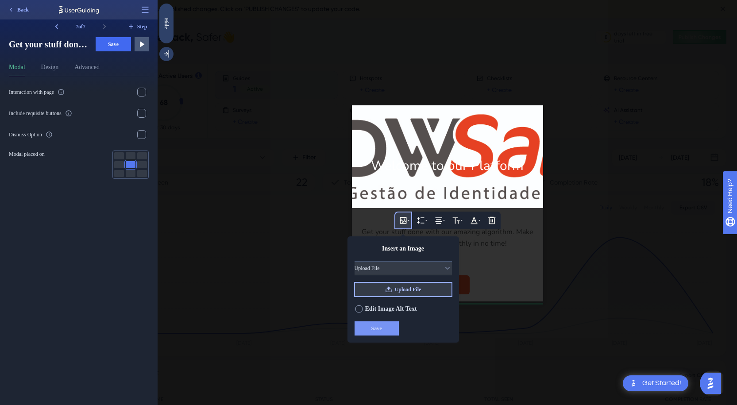
click at [400, 290] on span "Upload File" at bounding box center [408, 289] width 27 height 7
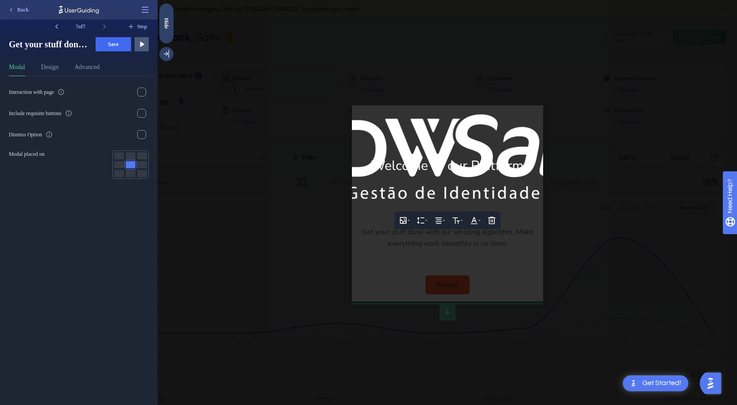
click at [427, 143] on div at bounding box center [447, 145] width 177 height 22
click at [402, 248] on div at bounding box center [448, 202] width 580 height 405
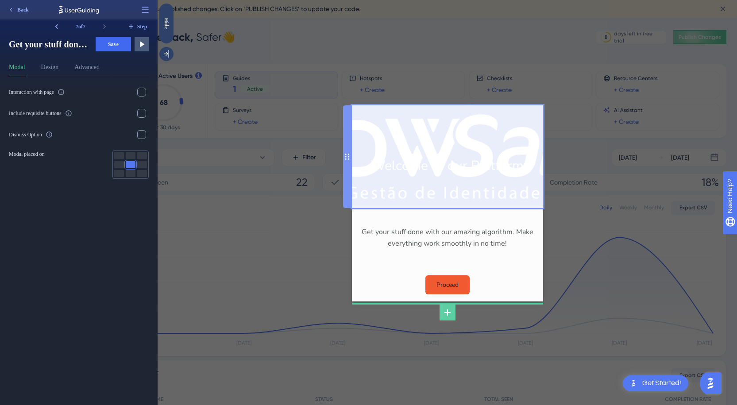
click at [412, 170] on div "Welcome to our Platform" at bounding box center [447, 156] width 177 height 89
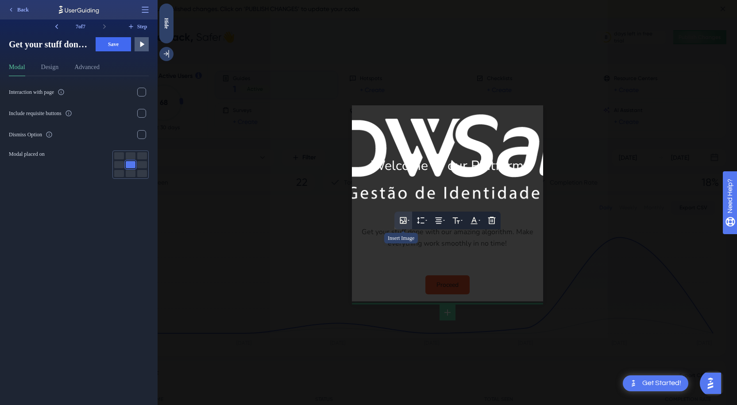
click at [407, 217] on icon at bounding box center [403, 220] width 9 height 9
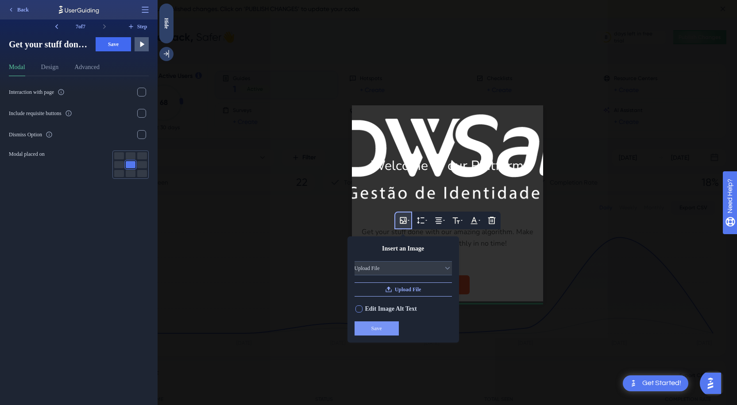
click at [396, 307] on span "Edit Image Alt Text" at bounding box center [391, 309] width 52 height 11
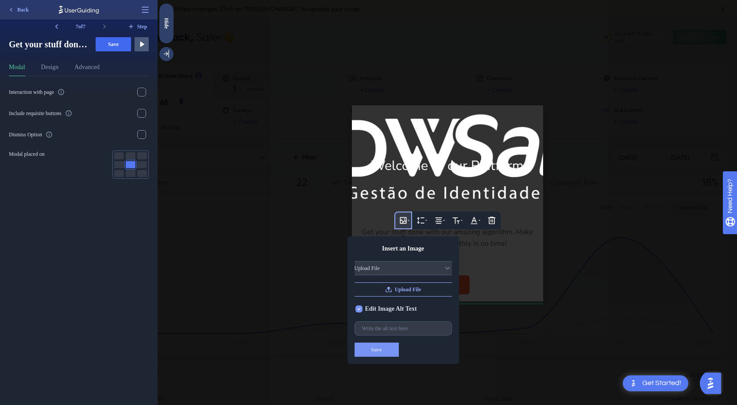
click at [400, 309] on span "Edit Image Alt Text" at bounding box center [391, 309] width 52 height 11
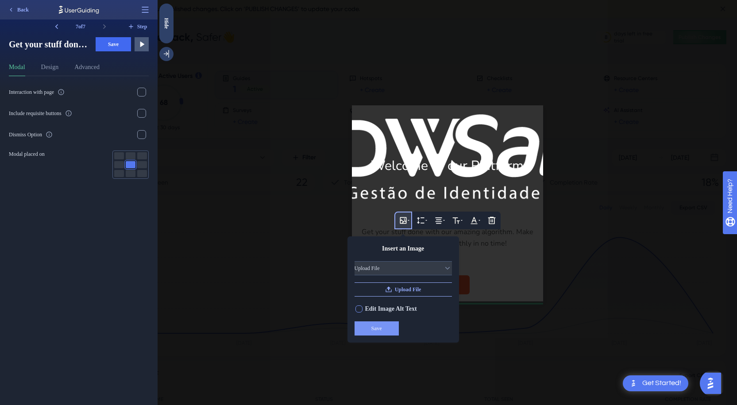
click at [400, 309] on span "Edit Image Alt Text" at bounding box center [391, 309] width 52 height 11
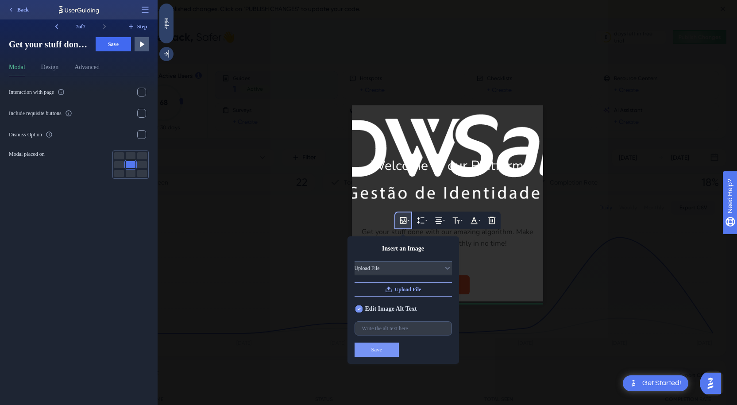
click at [400, 309] on span "Edit Image Alt Text" at bounding box center [391, 309] width 52 height 11
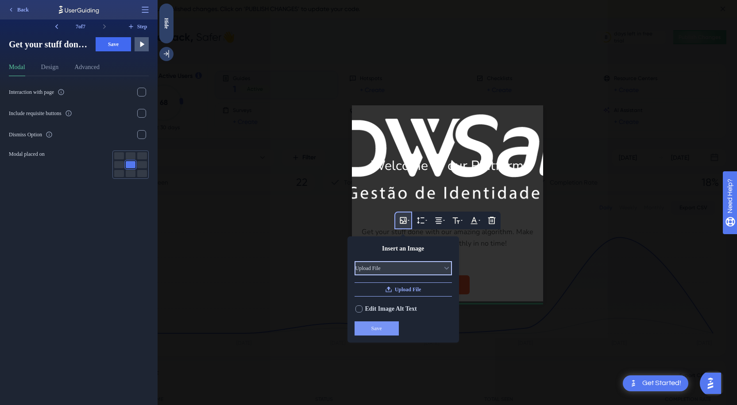
click at [410, 270] on button "Upload File" at bounding box center [403, 268] width 97 height 14
click at [410, 264] on button "Upload File" at bounding box center [403, 268] width 97 height 14
click at [412, 284] on button "Upload File" at bounding box center [403, 289] width 97 height 14
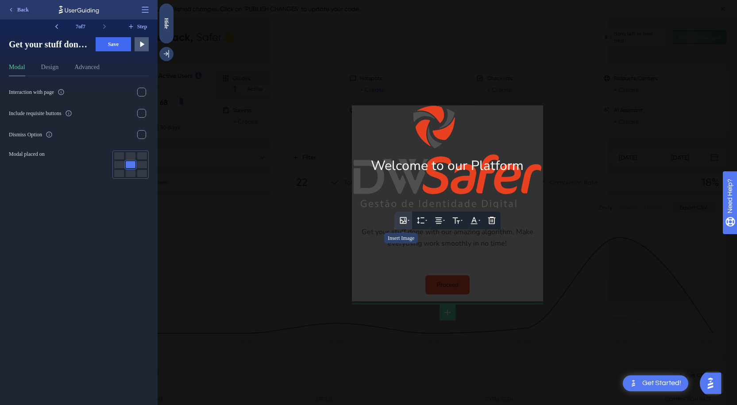
click at [411, 220] on button at bounding box center [404, 221] width 18 height 18
click at [490, 219] on icon at bounding box center [491, 220] width 9 height 9
click at [495, 219] on icon at bounding box center [491, 220] width 9 height 9
click at [495, 214] on button at bounding box center [492, 221] width 18 height 18
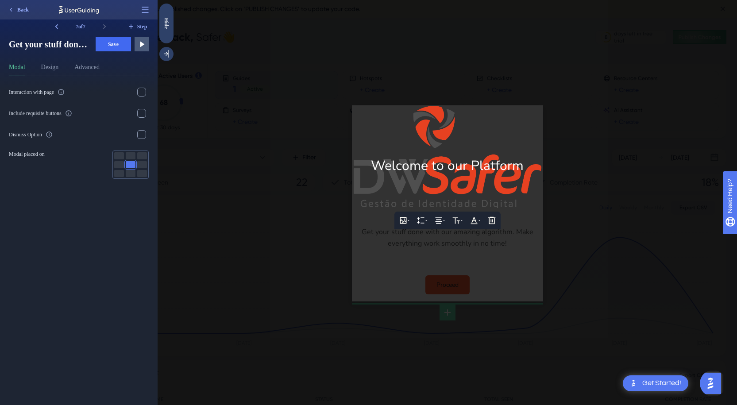
click at [589, 217] on div at bounding box center [448, 202] width 580 height 405
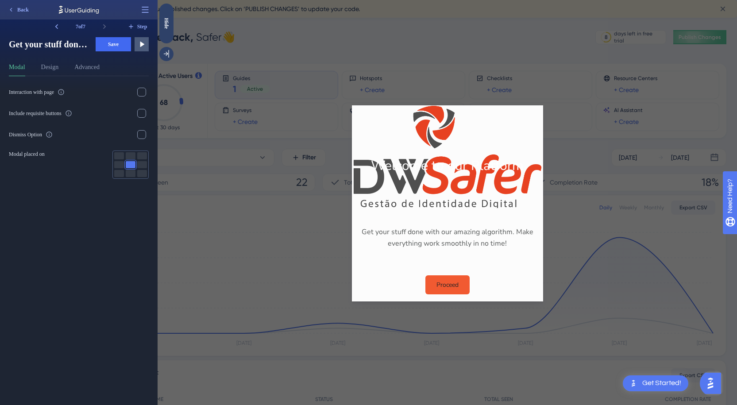
click at [285, 303] on div "Welcome to our Platform Get your stuff done with our amazing algorithm. Make ev…" at bounding box center [448, 202] width 580 height 405
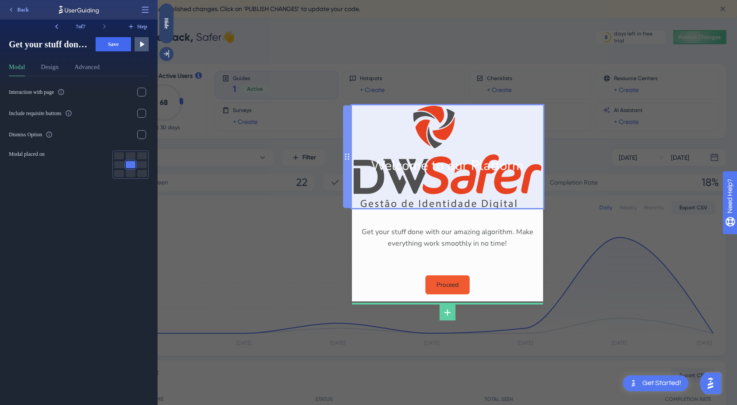
click at [460, 181] on div "Welcome to our Platform" at bounding box center [447, 156] width 177 height 89
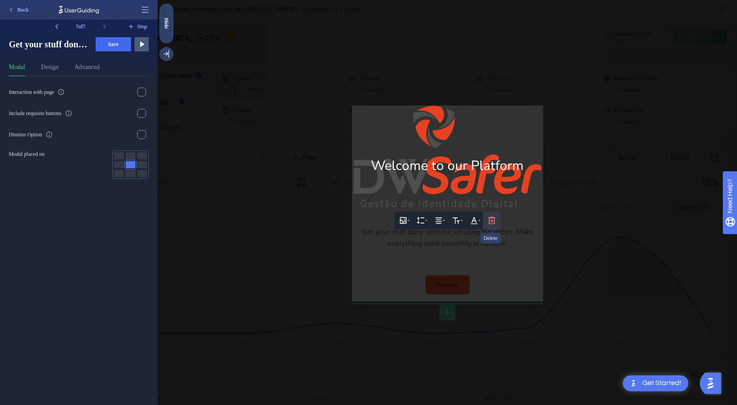
click at [493, 219] on icon at bounding box center [491, 220] width 9 height 9
click at [426, 217] on button at bounding box center [421, 221] width 18 height 18
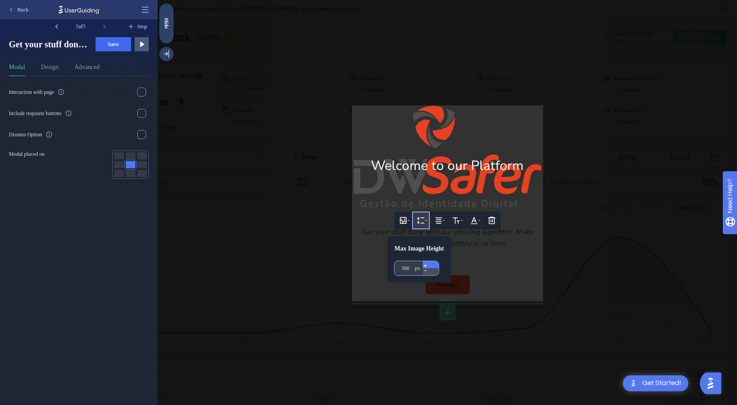
click at [428, 263] on icon at bounding box center [425, 265] width 5 height 5
click at [467, 263] on div at bounding box center [448, 202] width 580 height 405
click at [468, 193] on div at bounding box center [447, 196] width 177 height 12
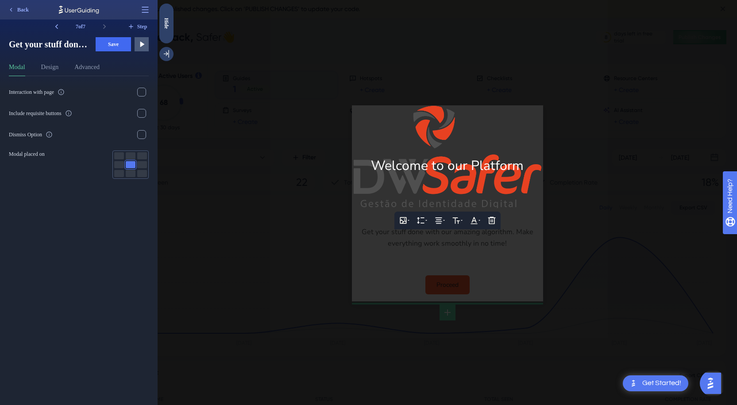
click at [310, 57] on div at bounding box center [448, 202] width 580 height 405
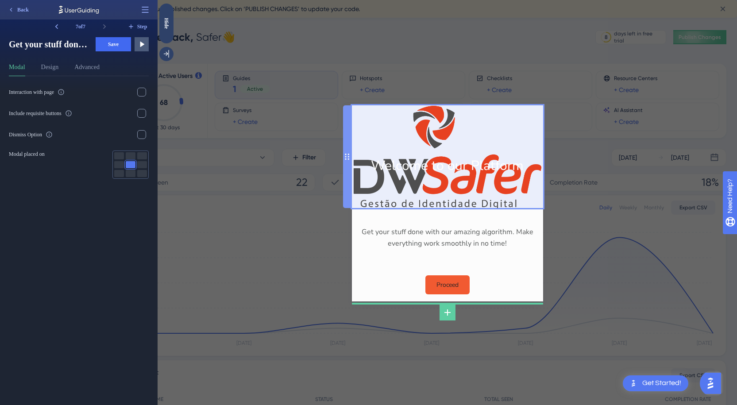
click at [431, 141] on div "Welcome to our Platform" at bounding box center [447, 156] width 177 height 89
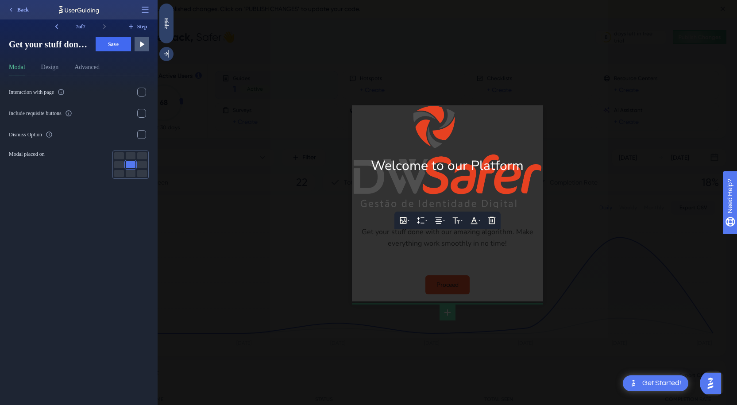
click at [431, 141] on div at bounding box center [447, 145] width 177 height 22
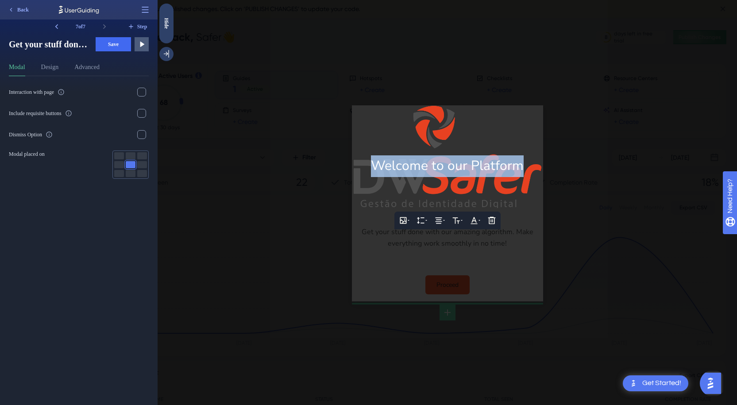
drag, startPoint x: 375, startPoint y: 162, endPoint x: 537, endPoint y: 166, distance: 162.1
click at [537, 166] on div "Insert Image Height Alignment Text Format Text Color Delete Welcome to our Plat…" at bounding box center [447, 156] width 191 height 103
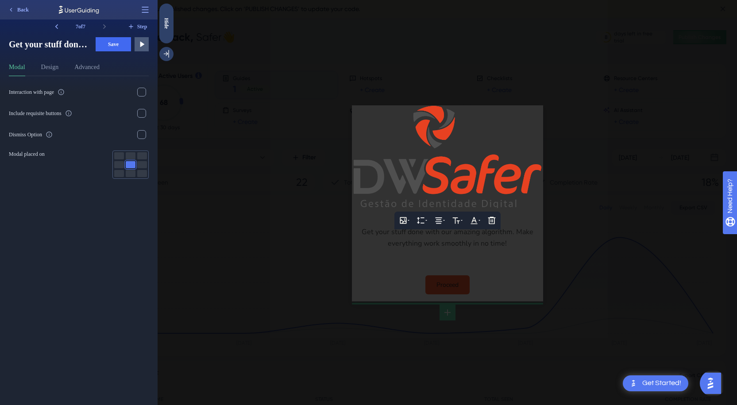
click at [502, 86] on div at bounding box center [448, 202] width 580 height 405
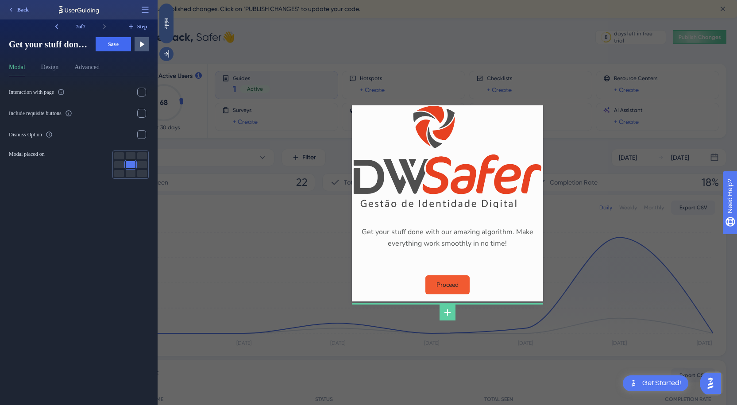
click at [286, 238] on div "Get your stuff done with our amazing algorithm. Make everything work smoothly i…" at bounding box center [448, 202] width 580 height 405
click at [57, 25] on icon at bounding box center [56, 26] width 3 height 5
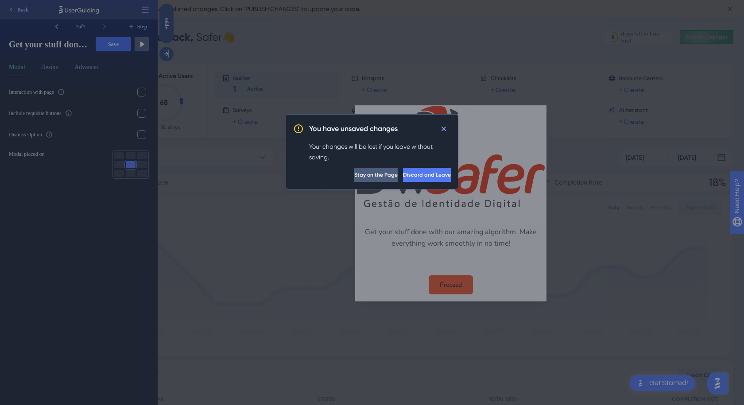
click at [425, 174] on span "Discard and Leave" at bounding box center [427, 174] width 48 height 7
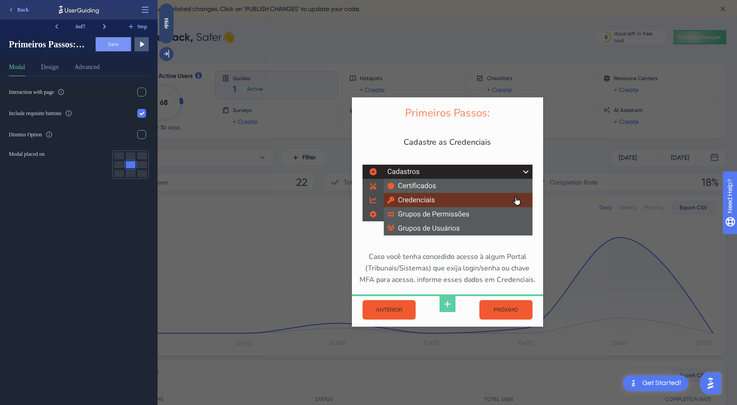
click at [103, 27] on icon at bounding box center [104, 26] width 9 height 9
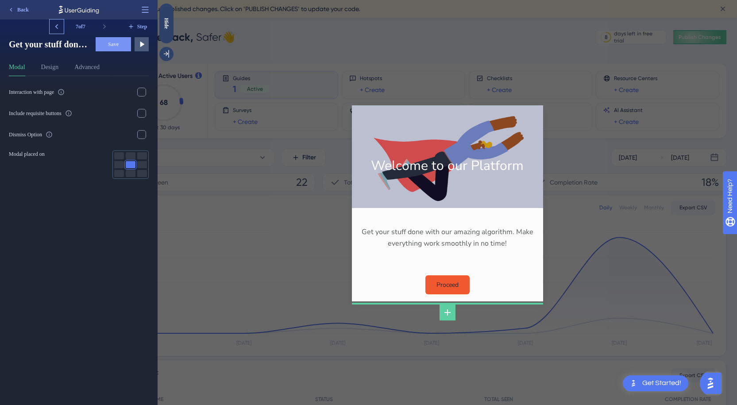
click at [54, 27] on icon at bounding box center [56, 26] width 9 height 9
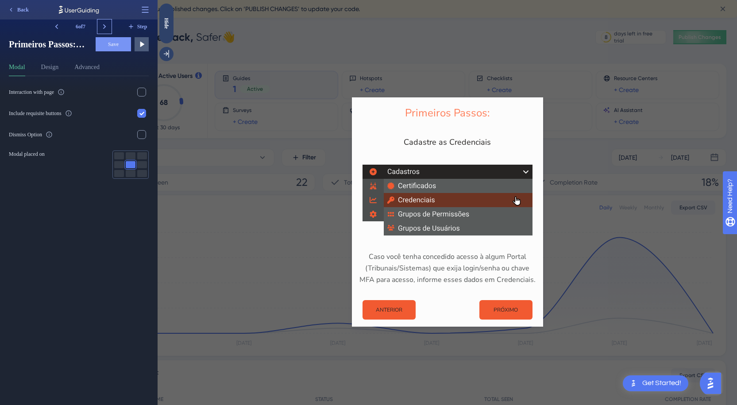
click at [104, 25] on icon at bounding box center [104, 26] width 9 height 9
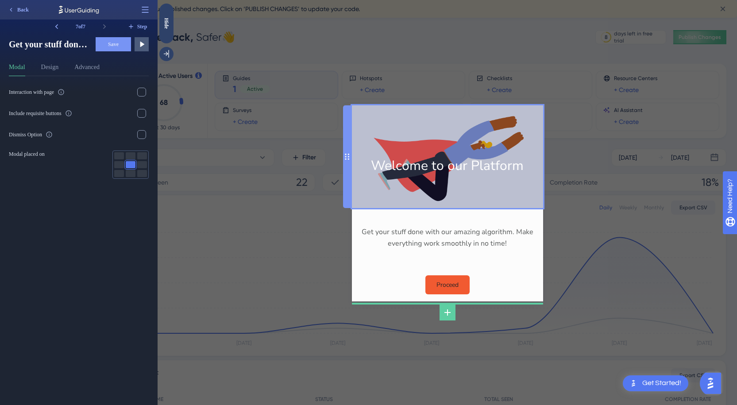
click at [466, 176] on div "Welcome to our Platform" at bounding box center [447, 156] width 177 height 89
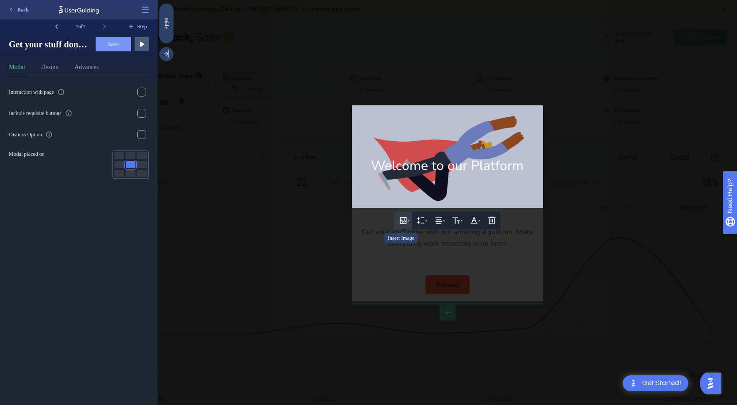
click at [401, 221] on icon at bounding box center [403, 220] width 7 height 7
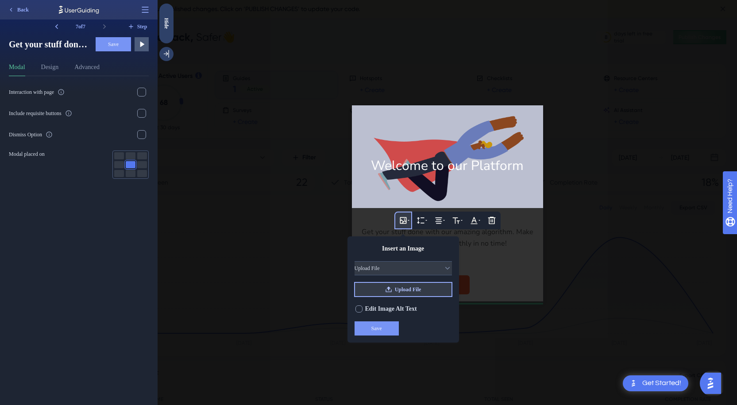
click at [390, 287] on icon at bounding box center [388, 289] width 7 height 7
click at [419, 290] on span "Upload File" at bounding box center [408, 289] width 27 height 7
click at [579, 208] on div at bounding box center [448, 202] width 580 height 405
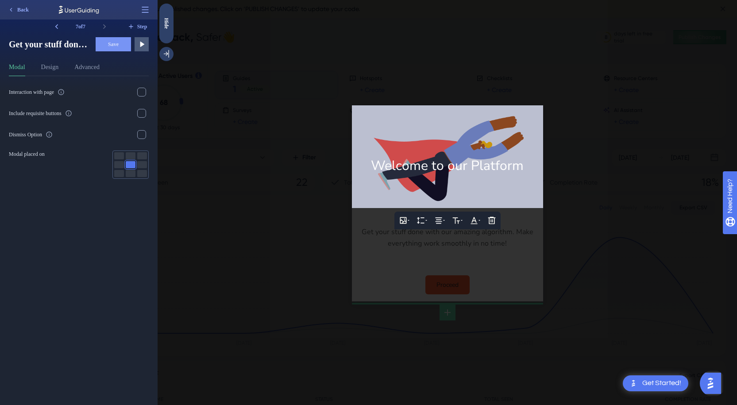
click at [240, 120] on div at bounding box center [448, 202] width 580 height 405
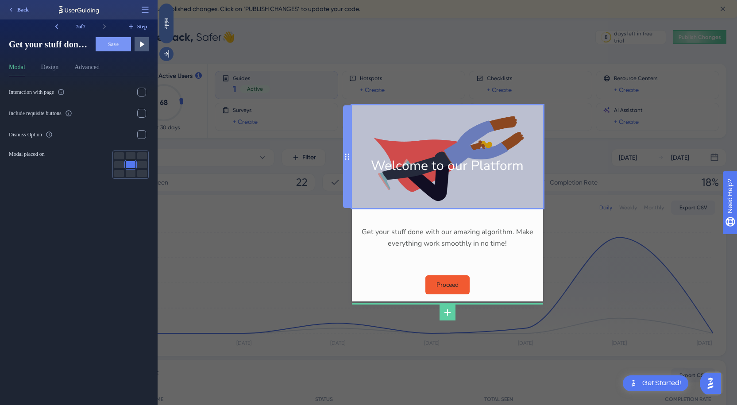
click at [401, 123] on div "Welcome to our Platform" at bounding box center [447, 156] width 177 height 89
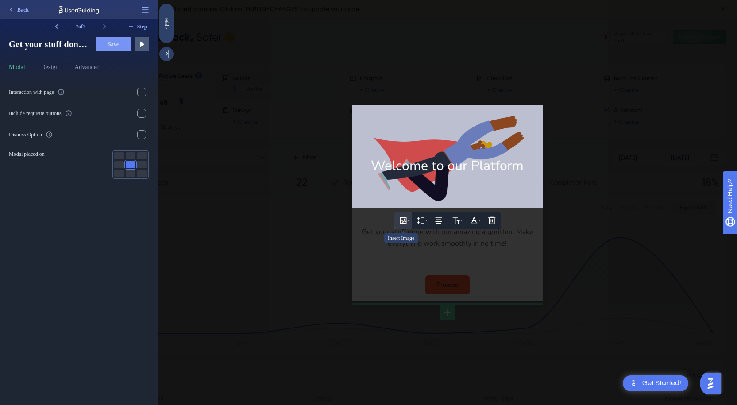
click at [404, 219] on icon at bounding box center [403, 220] width 7 height 7
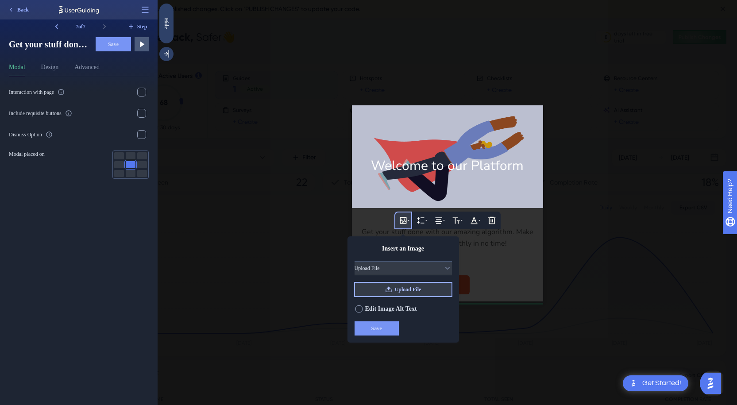
click at [387, 289] on icon at bounding box center [388, 289] width 7 height 7
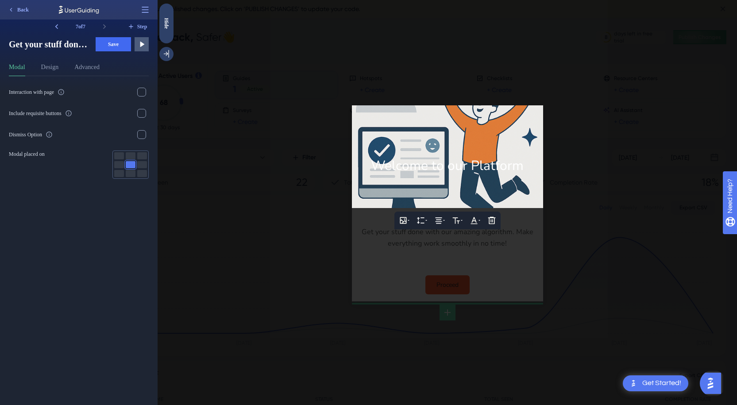
click at [493, 70] on div at bounding box center [448, 202] width 580 height 405
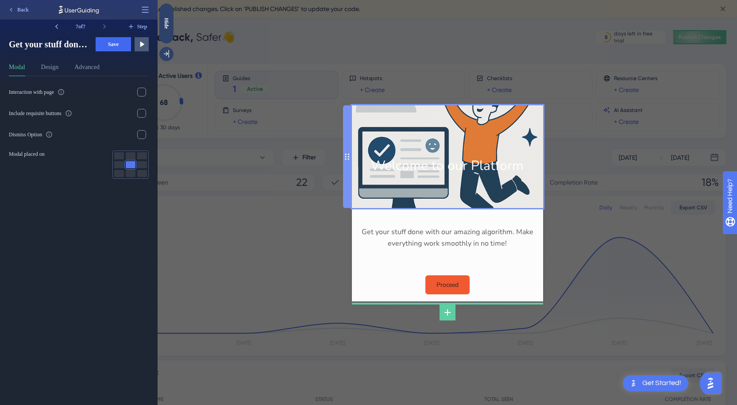
click at [486, 127] on div "Welcome to our Platform" at bounding box center [447, 156] width 177 height 89
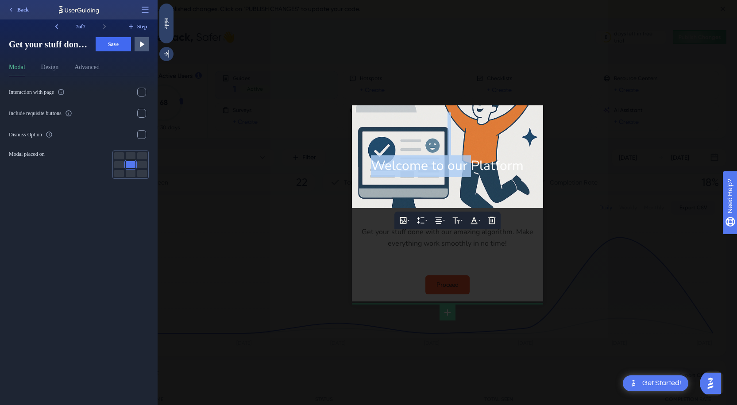
drag, startPoint x: 471, startPoint y: 132, endPoint x: 471, endPoint y: 167, distance: 35.4
click at [471, 167] on div "Welcome to our Platform" at bounding box center [447, 156] width 177 height 89
click at [492, 120] on div at bounding box center [447, 123] width 177 height 22
click at [502, 108] on div "Insert Image Height Alignment Text Format Text Color Delete Welcome to our Plat…" at bounding box center [447, 156] width 191 height 103
click at [408, 217] on button at bounding box center [404, 221] width 18 height 18
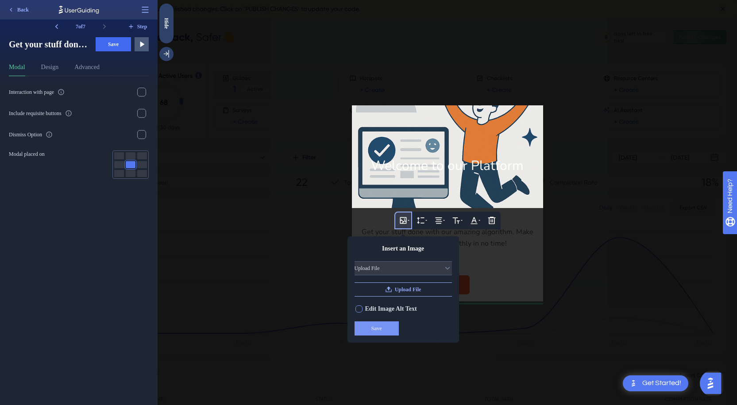
click at [408, 308] on span "Edit Image Alt Text" at bounding box center [391, 309] width 52 height 11
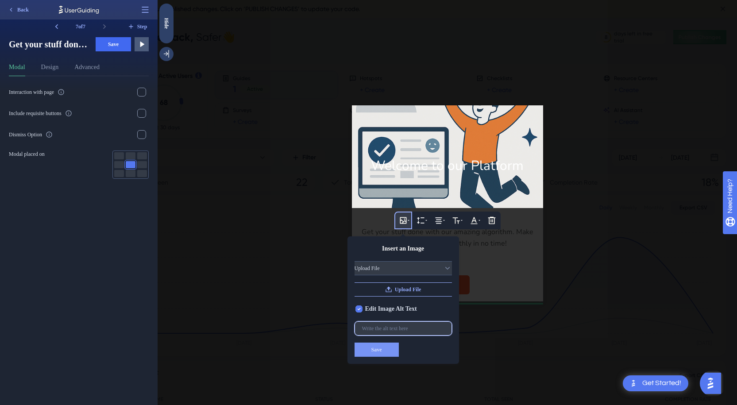
click at [408, 329] on input "text" at bounding box center [403, 328] width 82 height 6
click at [428, 327] on input "text" at bounding box center [403, 328] width 82 height 6
click at [398, 309] on span "Edit Image Alt Text" at bounding box center [391, 309] width 52 height 11
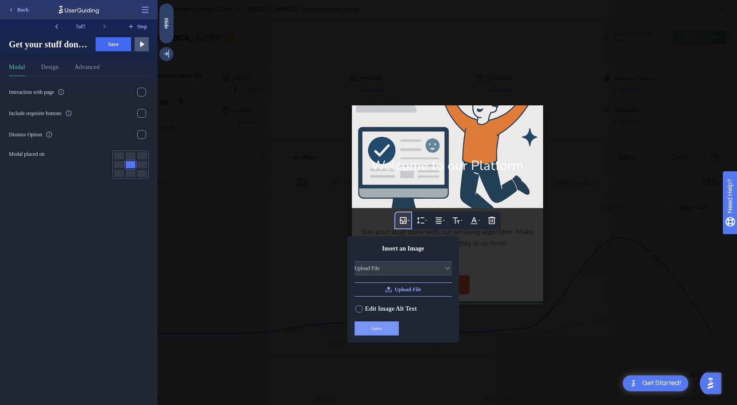
click at [592, 218] on div at bounding box center [448, 202] width 580 height 405
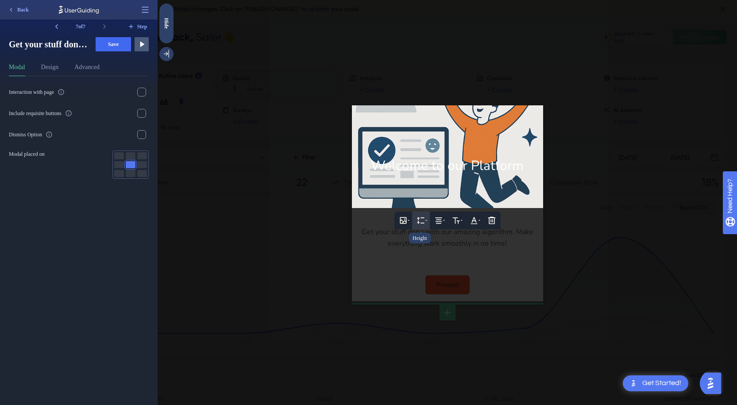
click at [418, 216] on icon at bounding box center [421, 220] width 9 height 9
click at [437, 219] on icon at bounding box center [438, 220] width 9 height 9
click at [433, 248] on icon at bounding box center [429, 248] width 11 height 11
click at [426, 220] on icon at bounding box center [427, 220] width 2 height 1
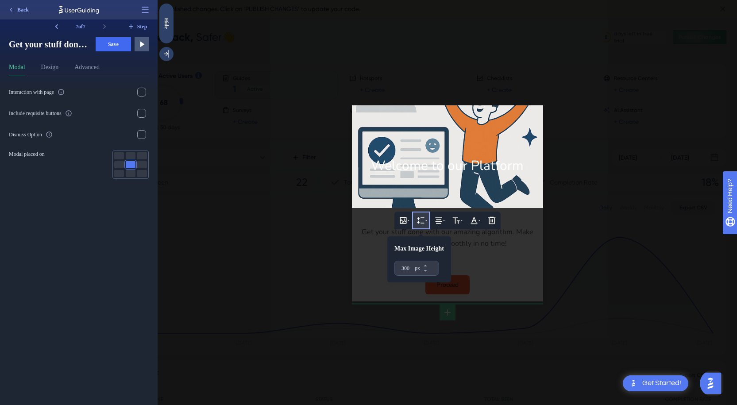
click at [599, 205] on div at bounding box center [448, 202] width 580 height 405
click at [584, 188] on div at bounding box center [448, 202] width 580 height 405
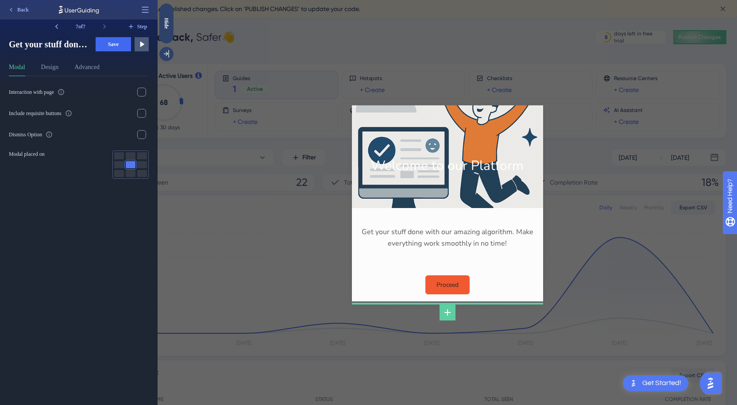
click at [562, 141] on div "Welcome to our Platform Get your stuff done with our amazing algorithm. Make ev…" at bounding box center [448, 202] width 580 height 405
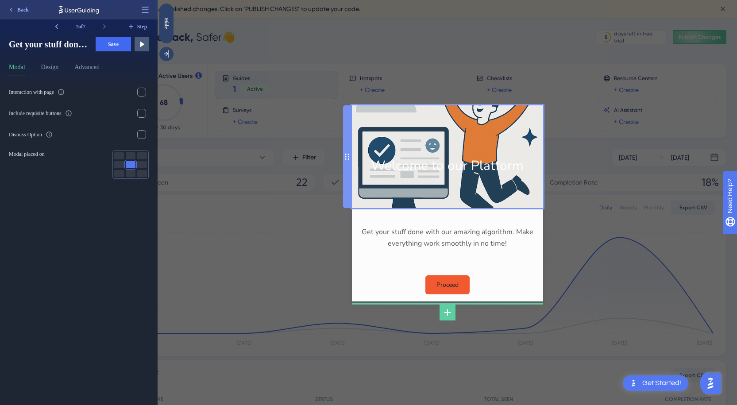
click at [456, 167] on div "Welcome to our Platform" at bounding box center [447, 156] width 177 height 89
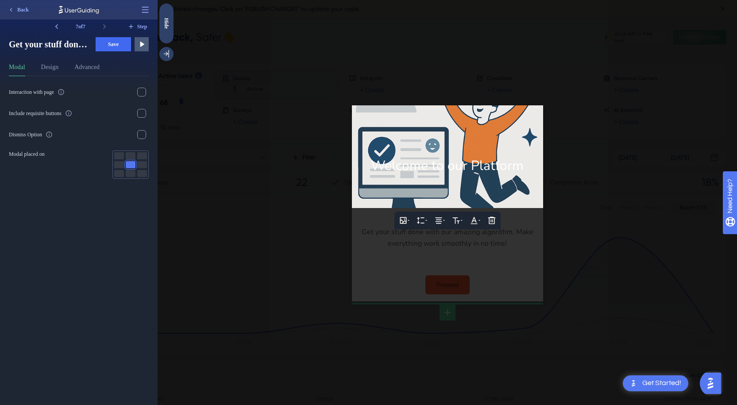
click at [457, 168] on span "Welcome to our Platform" at bounding box center [447, 166] width 153 height 18
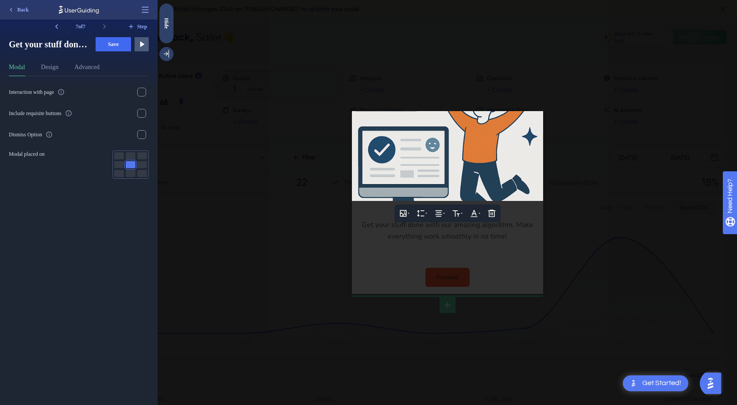
click at [507, 258] on div at bounding box center [448, 202] width 580 height 405
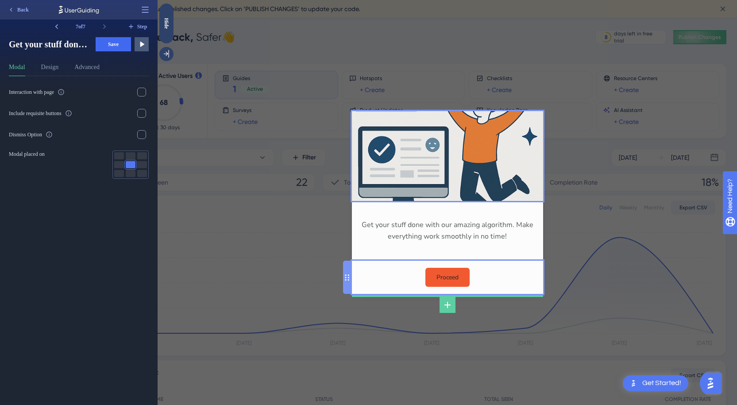
click at [507, 278] on div "Proceed" at bounding box center [447, 277] width 191 height 33
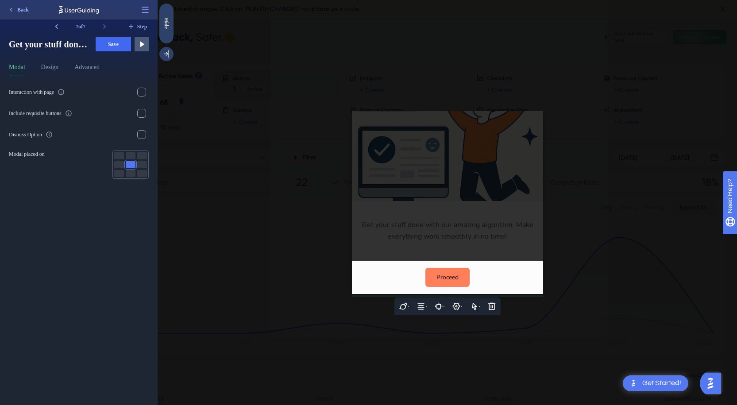
click at [451, 278] on input "Proceed" at bounding box center [448, 277] width 44 height 19
click at [489, 267] on div "Proceed" at bounding box center [447, 277] width 191 height 33
click at [454, 275] on input "Proceed" at bounding box center [448, 277] width 44 height 19
click at [453, 275] on input "Proceed" at bounding box center [448, 277] width 44 height 19
type input "FEITO"
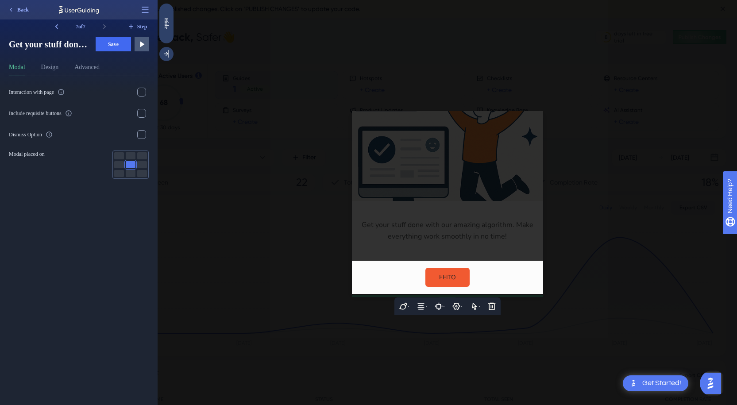
click at [480, 251] on div at bounding box center [448, 202] width 580 height 405
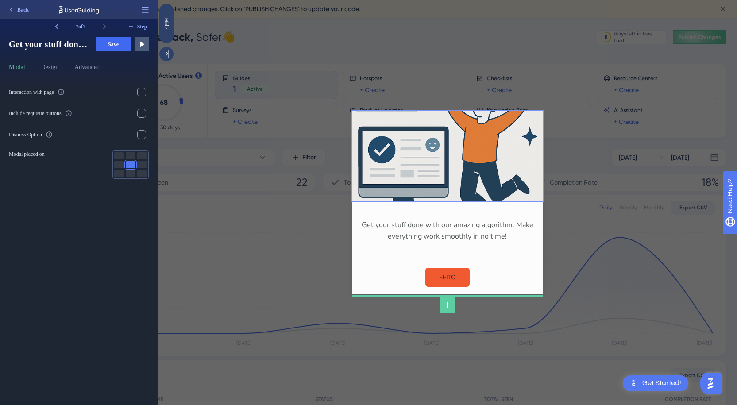
click at [556, 162] on div "Get your stuff done with our amazing algorithm. Make everything work smoothly i…" at bounding box center [448, 202] width 580 height 405
click at [441, 160] on div at bounding box center [447, 156] width 177 height 76
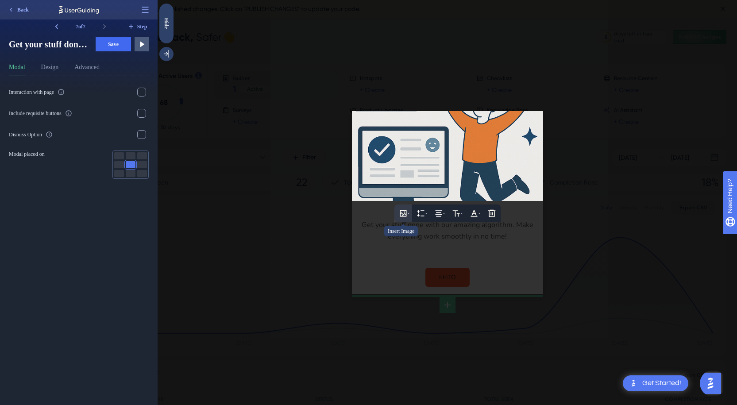
click at [404, 212] on icon at bounding box center [403, 213] width 9 height 9
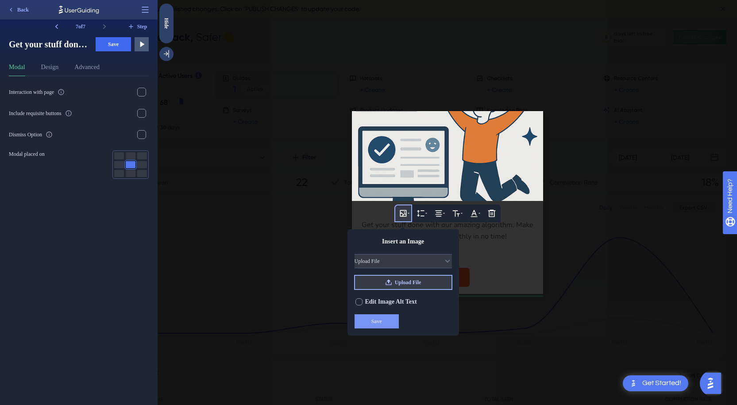
click at [390, 281] on icon at bounding box center [388, 282] width 7 height 7
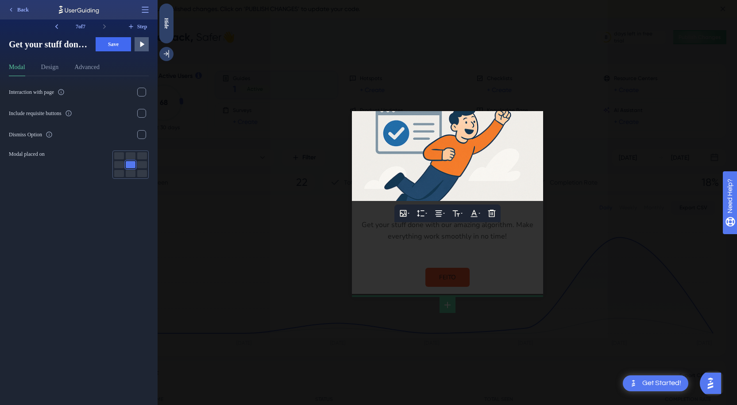
click at [566, 174] on div at bounding box center [448, 202] width 580 height 405
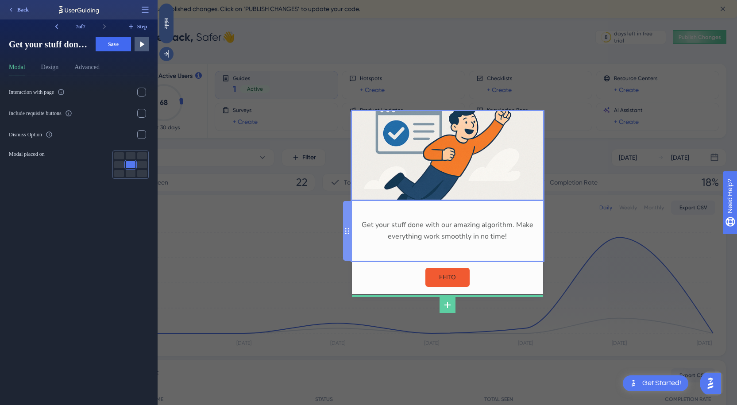
click at [473, 226] on div "Get your stuff done with our amazing algorithm. Make everything work smoothly i…" at bounding box center [447, 231] width 177 height 46
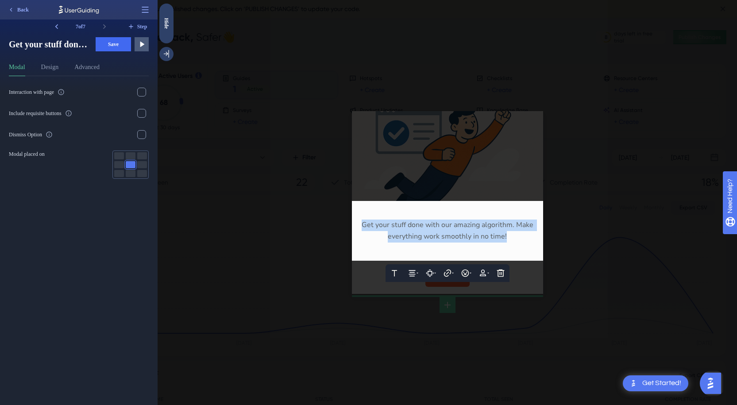
drag, startPoint x: 520, startPoint y: 240, endPoint x: 347, endPoint y: 222, distance: 173.6
click at [352, 222] on div "Text Alignment Paddings Hyperlink Emojis Personalization Delete Get your stuff …" at bounding box center [447, 231] width 191 height 60
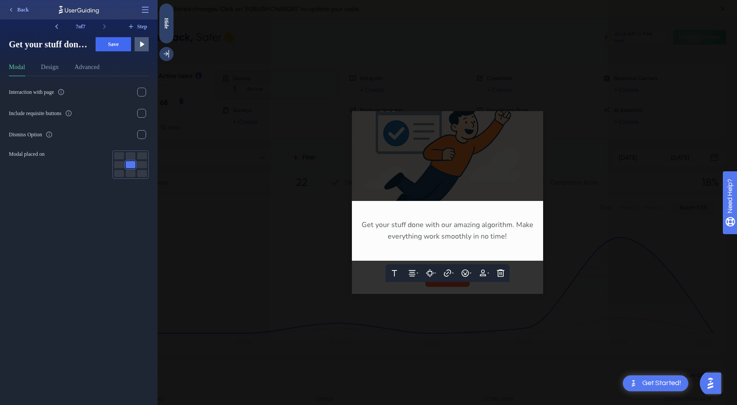
click at [600, 222] on div at bounding box center [448, 202] width 580 height 405
